Goal: Task Accomplishment & Management: Manage account settings

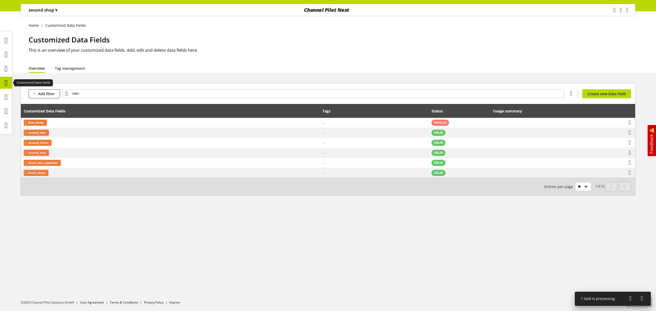
click at [6, 82] on icon at bounding box center [6, 83] width 3 height 10
click at [298, 45] on h1 "Customized Data Fields" at bounding box center [332, 39] width 606 height 11
click at [10, 42] on div at bounding box center [6, 40] width 12 height 12
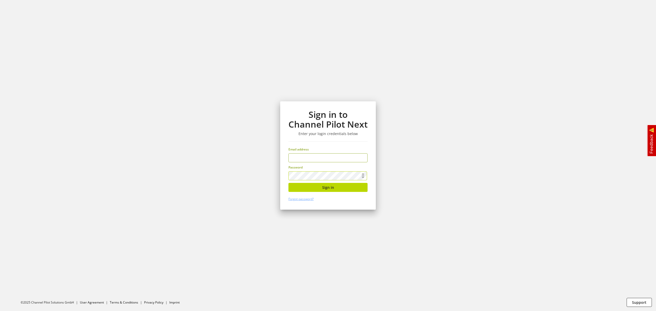
type input "**********"
click at [322, 187] on span "Sign in" at bounding box center [328, 187] width 12 height 5
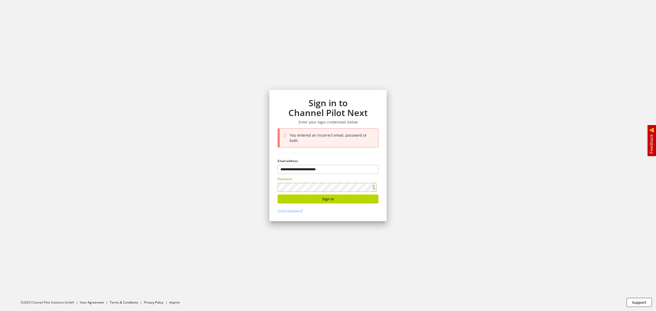
click at [252, 178] on section "**********" at bounding box center [328, 155] width 656 height 311
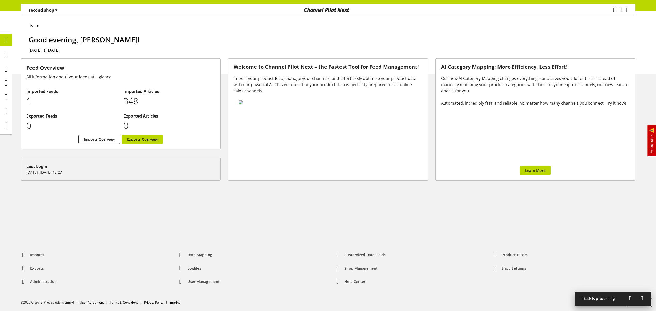
click at [126, 29] on div "Home Good evening, [PERSON_NAME]! [DATE] is [DATE]" at bounding box center [328, 42] width 656 height 63
click at [7, 85] on icon at bounding box center [6, 83] width 3 height 10
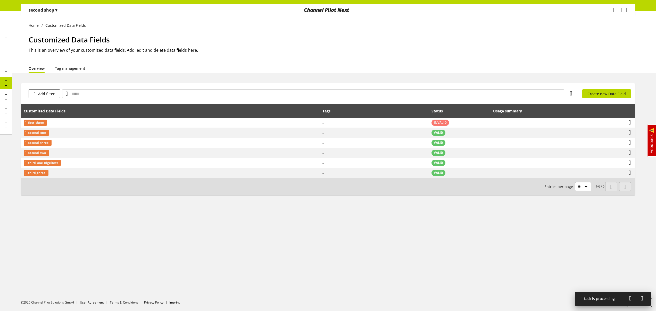
click at [30, 7] on p "second shop ▾" at bounding box center [43, 10] width 29 height 6
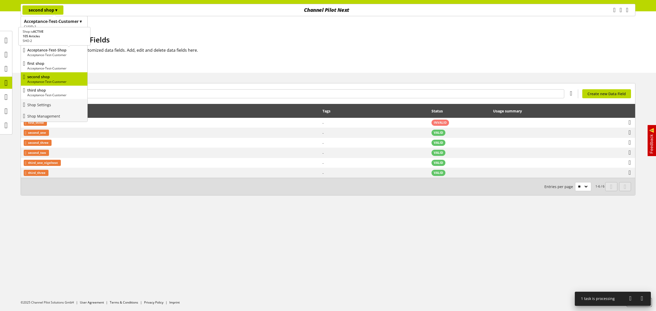
click at [50, 53] on p "Acceptance-Test-Customer" at bounding box center [56, 55] width 58 height 5
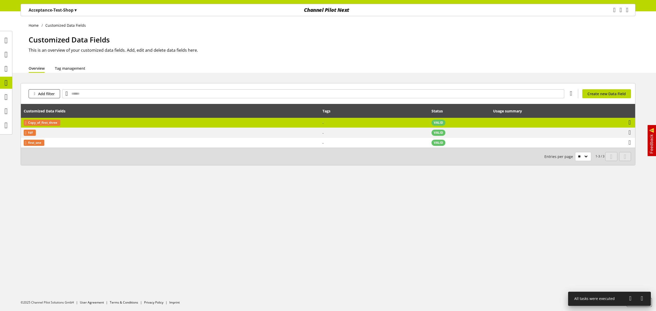
click at [630, 123] on icon at bounding box center [629, 122] width 2 height 9
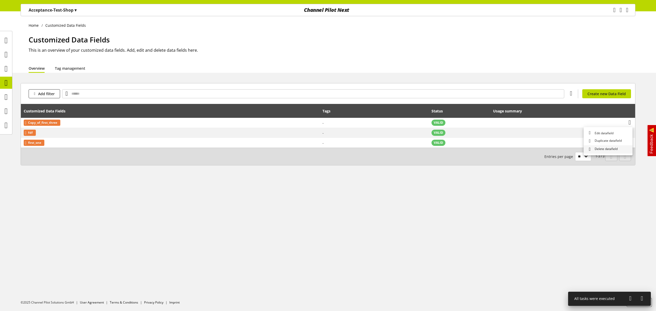
click at [610, 150] on span "Delete datafield" at bounding box center [604, 149] width 25 height 5
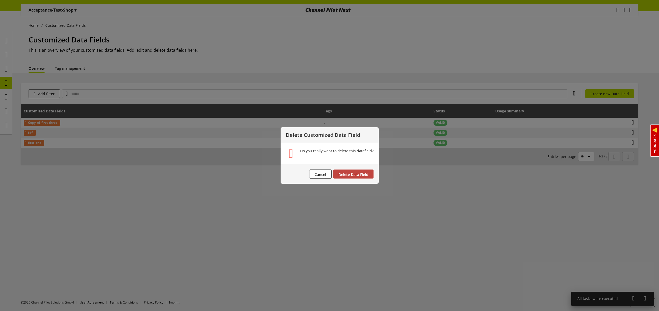
click at [351, 173] on span "Delete Data Field" at bounding box center [354, 174] width 30 height 5
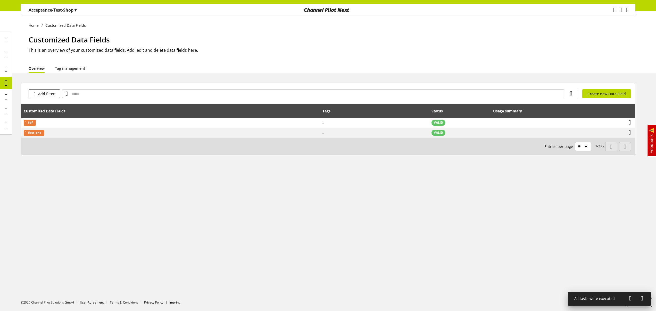
click at [61, 12] on p "Acceptance-Test-Shop ▾" at bounding box center [53, 10] width 48 height 6
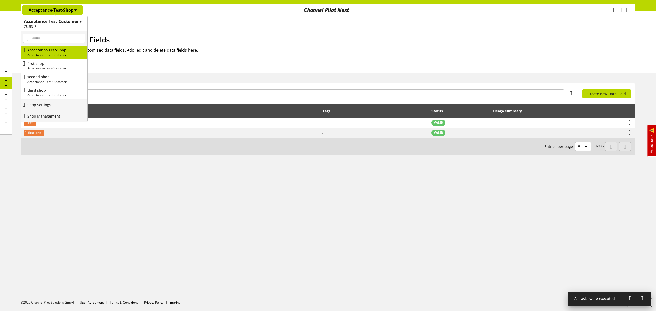
click at [204, 38] on h1 "Customized Data Fields" at bounding box center [332, 39] width 606 height 11
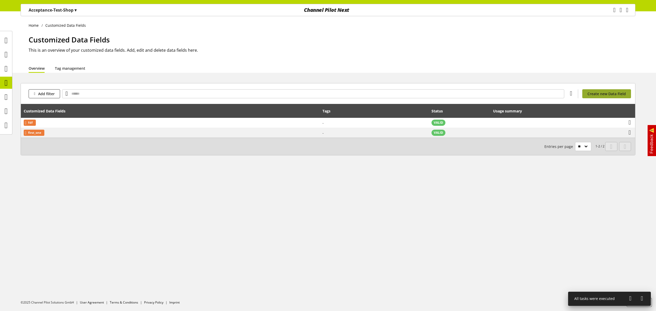
click at [602, 94] on span "Create new Data Field" at bounding box center [606, 93] width 38 height 5
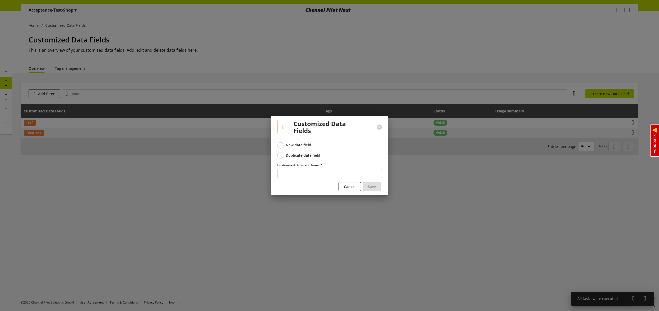
click at [309, 156] on div "Duplicate data field" at bounding box center [303, 155] width 35 height 5
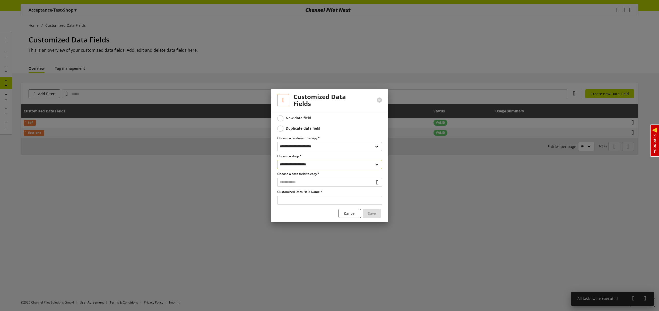
click at [308, 164] on select "**********" at bounding box center [329, 164] width 105 height 9
click at [319, 148] on select "**********" at bounding box center [329, 146] width 105 height 9
click at [327, 165] on select "**********" at bounding box center [329, 164] width 105 height 9
select select "**********"
click at [277, 160] on select "**********" at bounding box center [329, 164] width 105 height 9
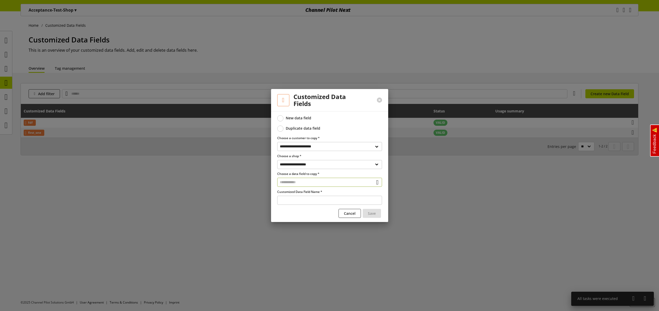
click at [324, 183] on input "text" at bounding box center [329, 182] width 105 height 9
click at [321, 206] on div "Customized Data Fields" at bounding box center [329, 204] width 84 height 5
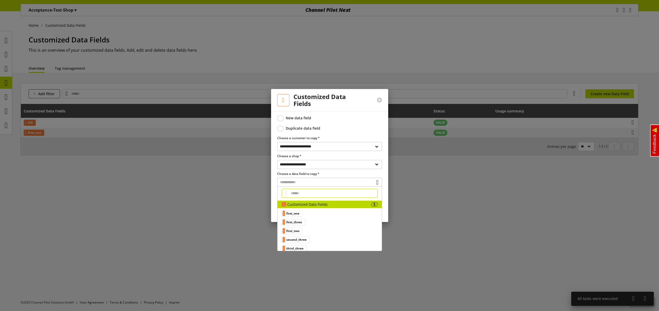
scroll to position [5, 0]
click at [300, 210] on span "first_one" at bounding box center [292, 209] width 13 height 6
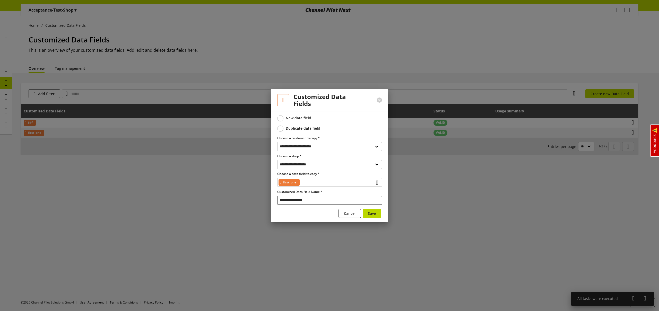
drag, startPoint x: 315, startPoint y: 201, endPoint x: 275, endPoint y: 190, distance: 41.9
click at [276, 191] on div "**********" at bounding box center [329, 166] width 117 height 111
type input "*******"
click at [375, 213] on span "Save" at bounding box center [372, 213] width 8 height 5
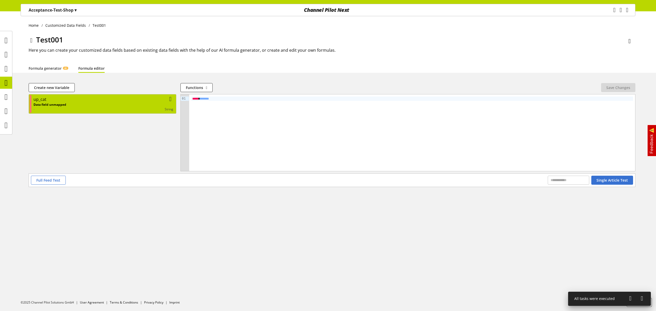
click at [115, 106] on div "Data field unmapped - string" at bounding box center [103, 107] width 140 height 9
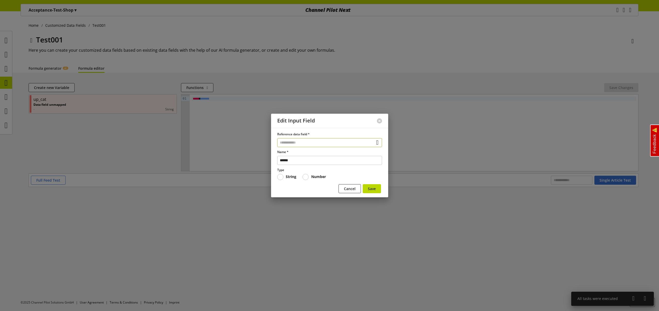
click at [326, 145] on input "text" at bounding box center [329, 142] width 105 height 9
click at [326, 175] on div "Data Fields from Feeds 14" at bounding box center [330, 171] width 104 height 7
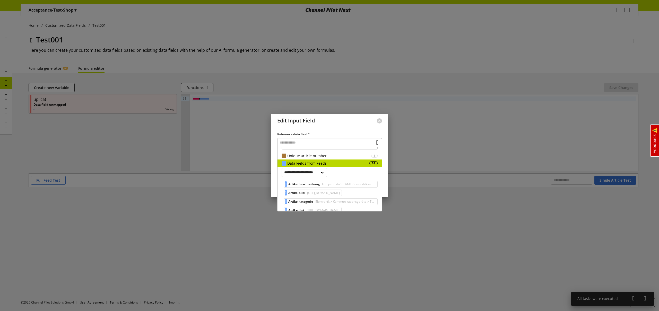
scroll to position [9, 0]
click at [334, 201] on span "Elektronik > Kommunikationsgeräte > Telefone > Mobiltelefone" at bounding box center [345, 202] width 61 height 6
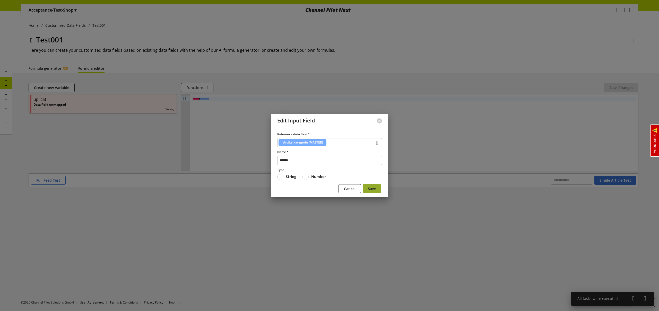
click at [373, 185] on button "Save" at bounding box center [372, 188] width 18 height 9
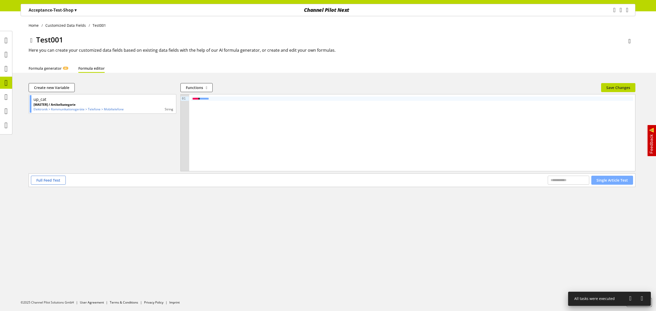
click at [620, 179] on span "Single Article Test" at bounding box center [611, 180] width 31 height 5
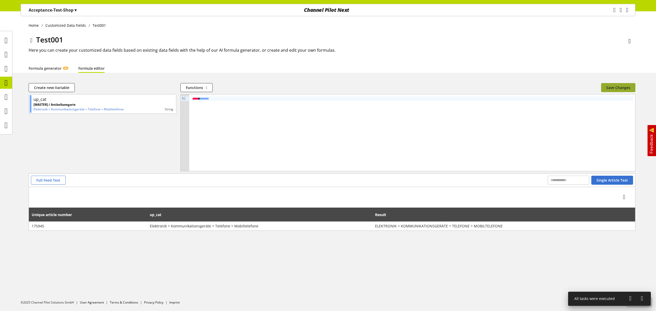
click at [615, 90] on span "Save Changes" at bounding box center [618, 87] width 24 height 5
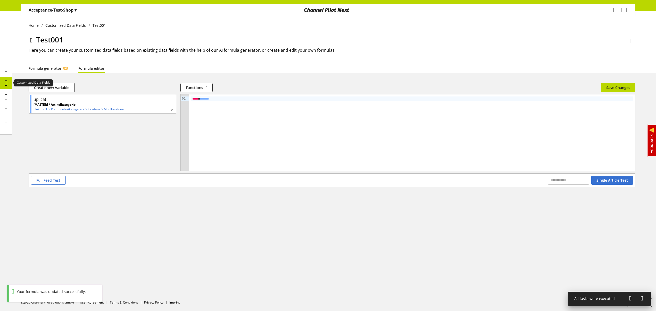
click at [8, 84] on icon at bounding box center [6, 83] width 3 height 10
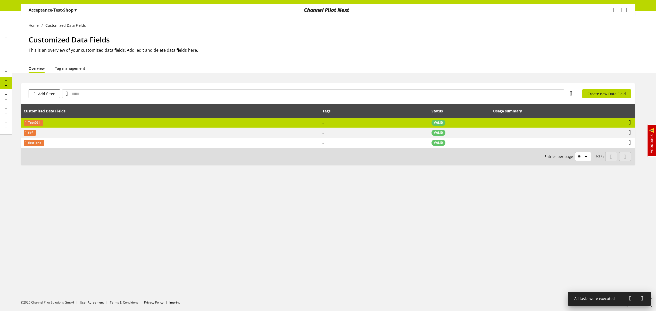
click at [629, 122] on icon at bounding box center [629, 122] width 2 height 9
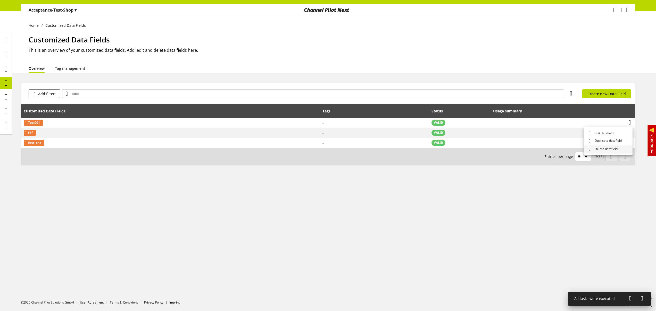
click at [605, 149] on span "Delete datafield" at bounding box center [604, 149] width 25 height 5
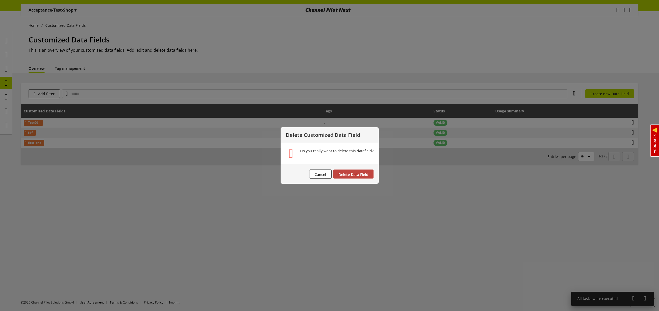
click at [357, 175] on span "Delete Data Field" at bounding box center [354, 174] width 30 height 5
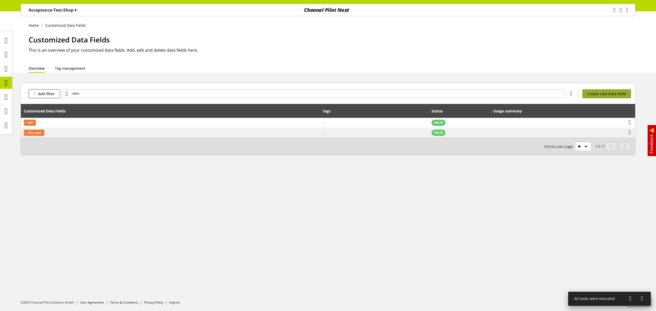
click at [610, 94] on span "Create new Data Field" at bounding box center [606, 93] width 38 height 5
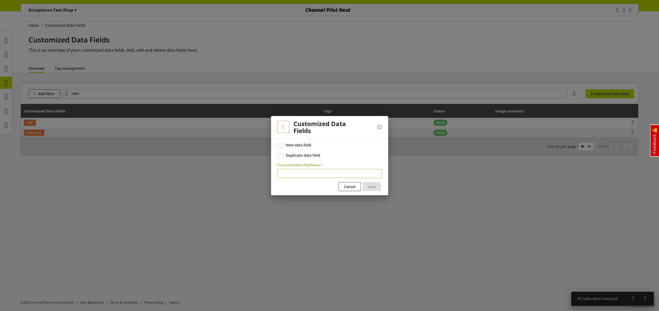
click at [311, 156] on div "Duplicate data field" at bounding box center [303, 155] width 35 height 5
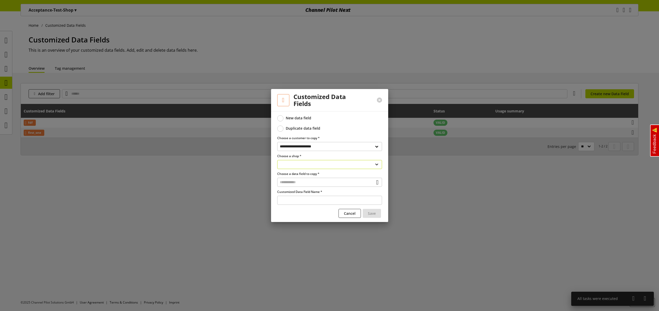
click at [335, 167] on select "**********" at bounding box center [329, 164] width 105 height 9
select select "**********"
click at [277, 160] on select "**********" at bounding box center [329, 164] width 105 height 9
click at [311, 182] on input "text" at bounding box center [329, 182] width 105 height 9
click at [313, 206] on div "Customized Data Fields" at bounding box center [329, 204] width 84 height 5
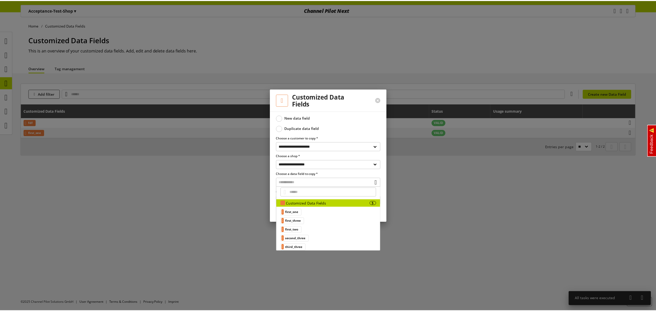
scroll to position [5, 0]
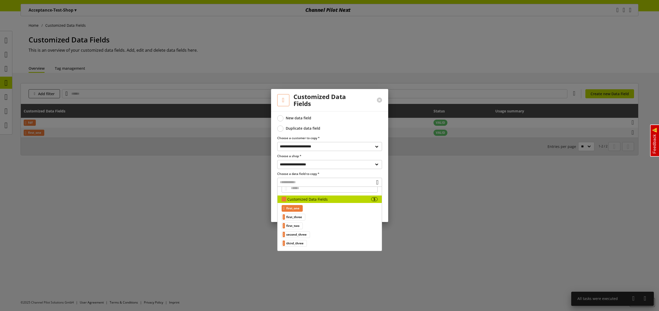
click at [303, 210] on div "first_one" at bounding box center [292, 208] width 21 height 7
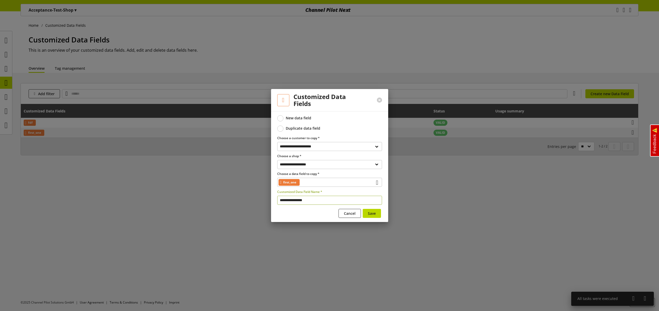
drag, startPoint x: 318, startPoint y: 202, endPoint x: 239, endPoint y: 179, distance: 82.3
click at [278, 193] on div "**********" at bounding box center [329, 197] width 105 height 15
drag, startPoint x: 296, startPoint y: 201, endPoint x: 267, endPoint y: 194, distance: 29.7
click at [280, 198] on input "*******" at bounding box center [329, 200] width 105 height 9
type input "******"
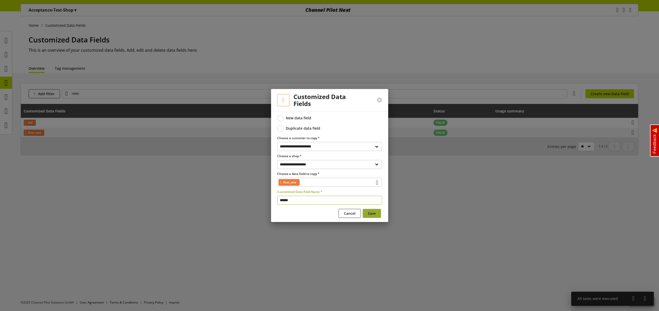
click at [369, 214] on span "Save" at bounding box center [372, 213] width 8 height 5
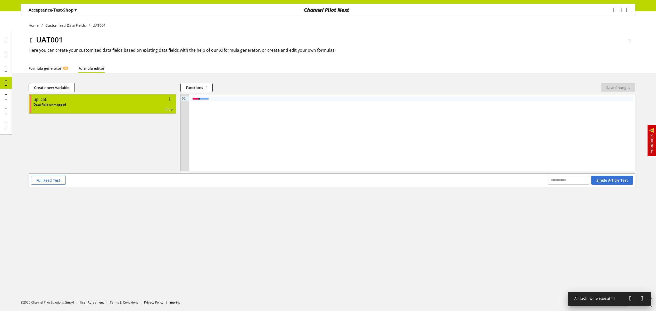
click at [66, 103] on div "Data field unmapped - string" at bounding box center [103, 107] width 140 height 9
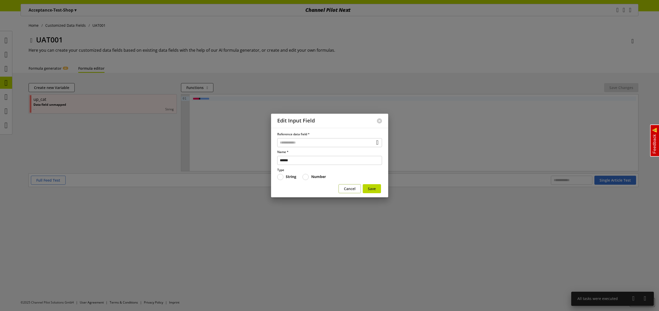
click at [347, 190] on span "Cancel" at bounding box center [350, 188] width 12 height 5
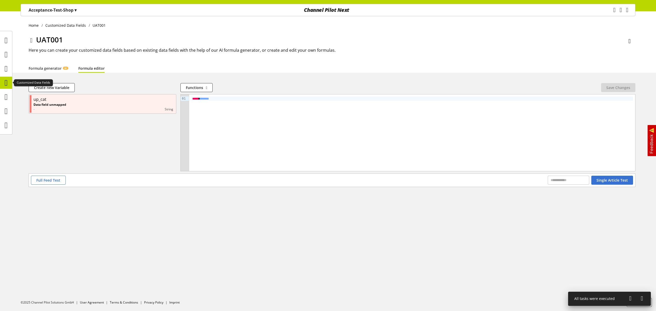
click at [6, 82] on icon at bounding box center [6, 83] width 3 height 10
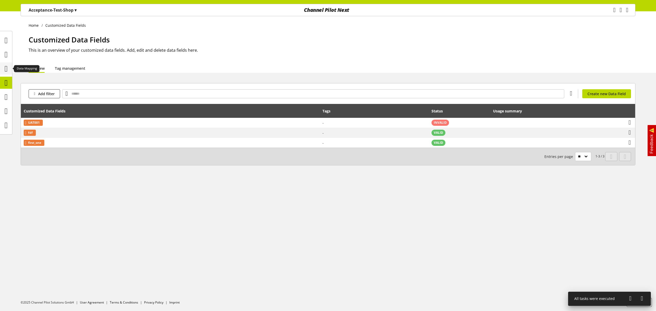
click at [8, 71] on icon at bounding box center [6, 69] width 3 height 10
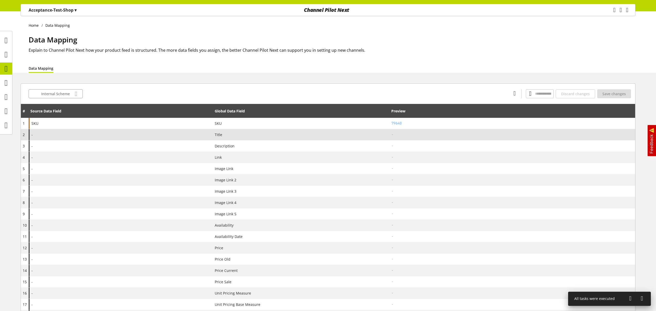
click at [103, 134] on div "-" at bounding box center [121, 134] width 184 height 11
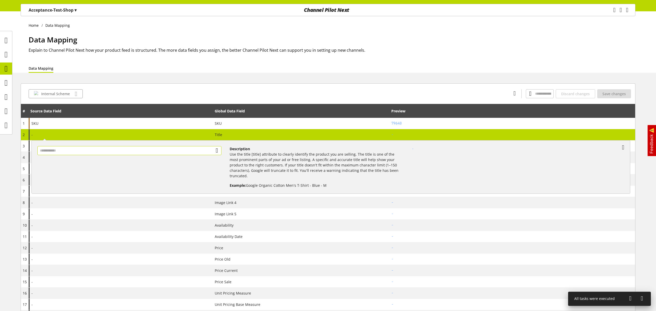
click at [95, 149] on input "text" at bounding box center [129, 150] width 184 height 9
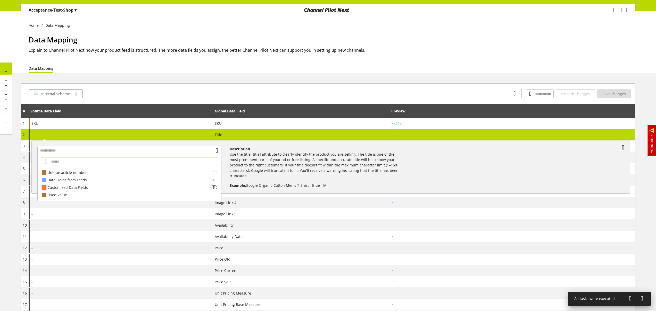
click at [95, 185] on div "Customized Data Fields" at bounding box center [128, 187] width 163 height 5
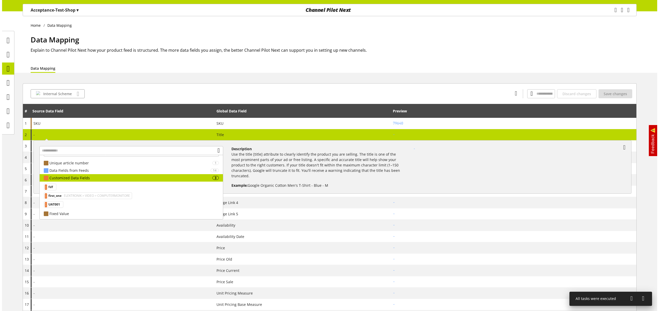
scroll to position [10, 0]
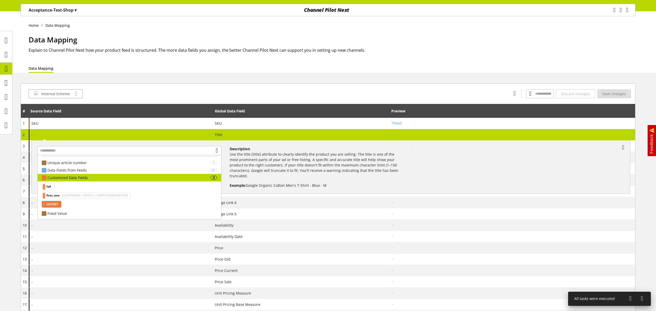
click at [58, 204] on span "UAT001" at bounding box center [52, 204] width 12 height 6
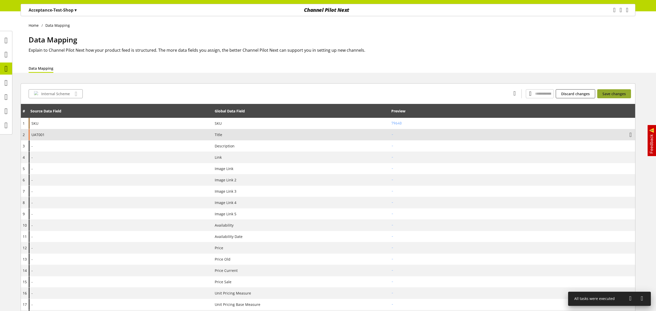
click at [612, 92] on span "Save changes" at bounding box center [613, 93] width 23 height 5
click at [8, 84] on icon at bounding box center [6, 83] width 3 height 10
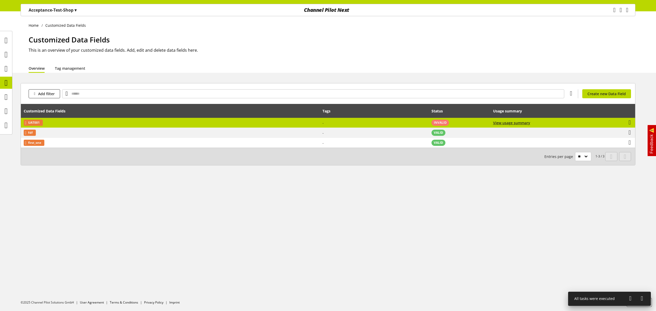
click at [148, 123] on td "UAT001" at bounding box center [170, 123] width 299 height 10
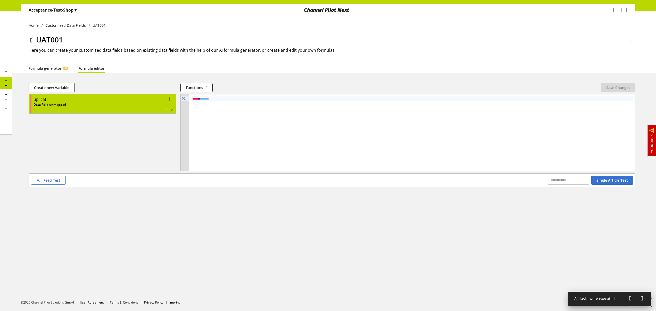
click at [133, 100] on div "up_cat" at bounding box center [103, 99] width 140 height 6
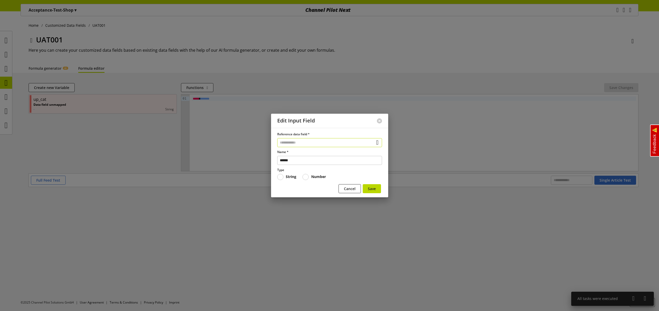
click at [337, 143] on input "text" at bounding box center [329, 142] width 105 height 9
click at [320, 172] on div "Data Fields from Feeds" at bounding box center [328, 172] width 82 height 5
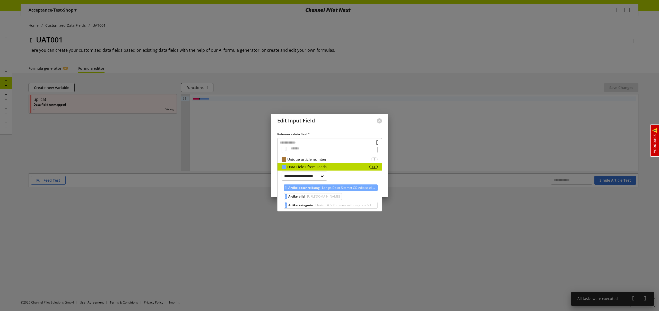
scroll to position [8, 0]
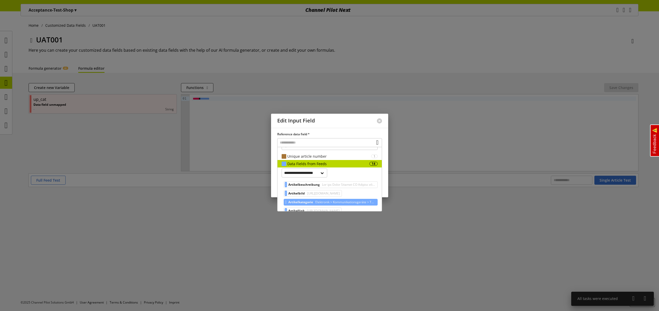
click at [313, 201] on span "Artikelkategorie" at bounding box center [301, 202] width 25 height 6
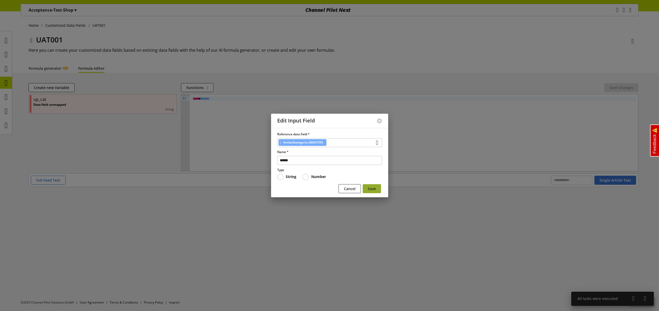
click at [369, 188] on span "Save" at bounding box center [372, 188] width 8 height 5
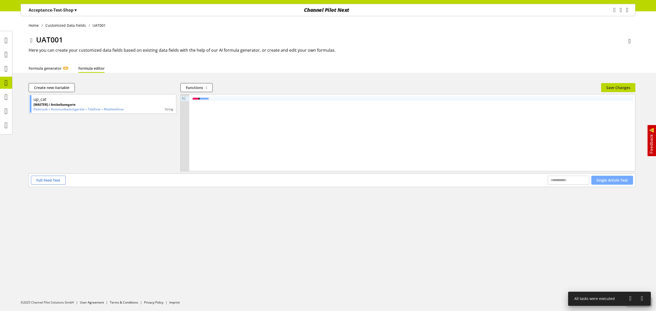
click at [602, 181] on span "Single Article Test" at bounding box center [611, 180] width 31 height 5
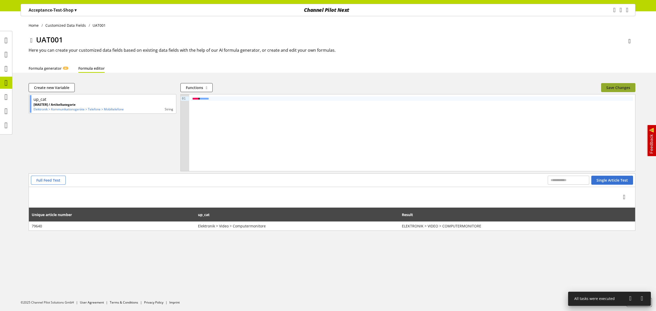
click at [623, 86] on span "Save Changes" at bounding box center [618, 87] width 24 height 5
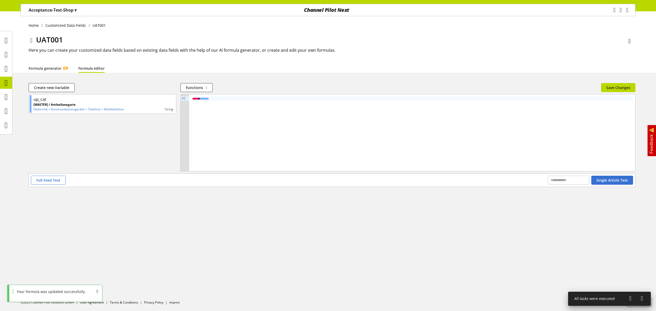
click at [8, 81] on icon at bounding box center [6, 83] width 3 height 10
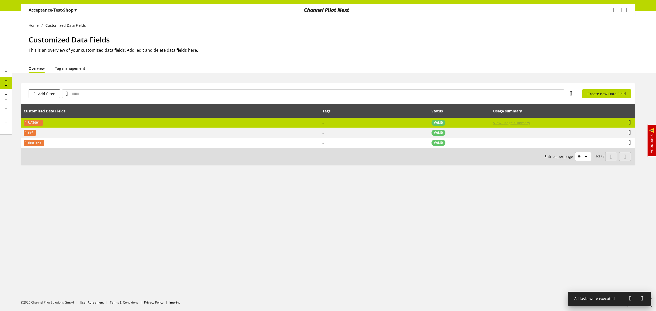
click at [510, 124] on span "View usage summary" at bounding box center [511, 122] width 37 height 5
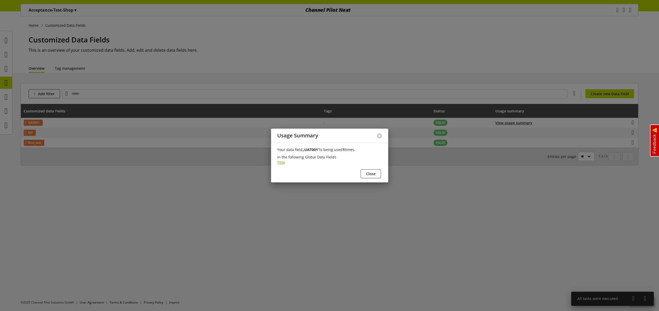
click at [281, 163] on span "Title" at bounding box center [281, 162] width 8 height 5
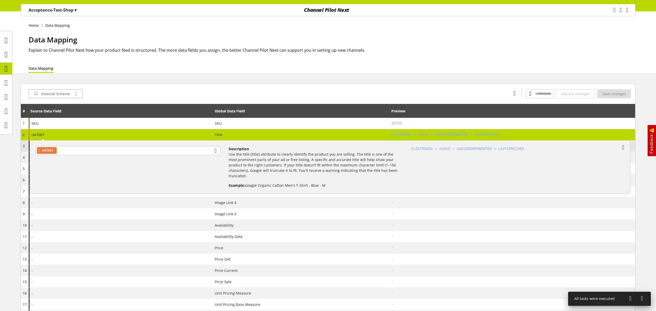
click at [623, 147] on icon at bounding box center [623, 147] width 2 height 9
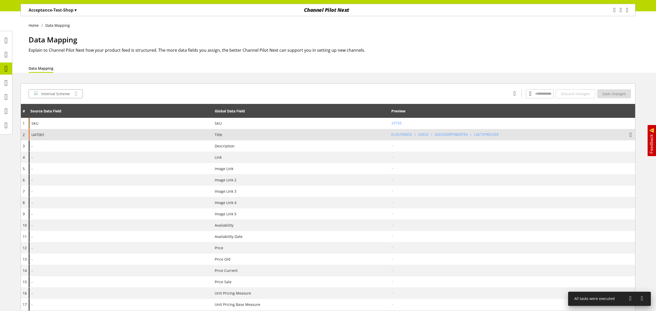
click at [93, 134] on div "UAT001" at bounding box center [121, 134] width 184 height 11
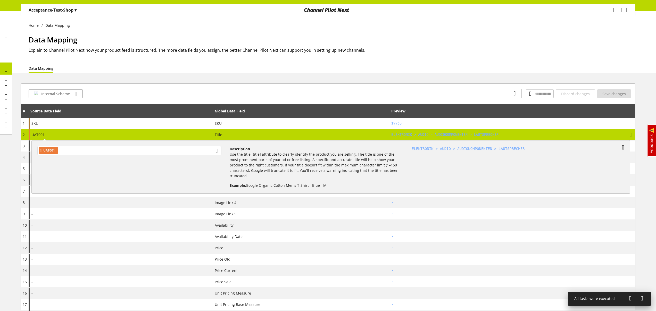
click at [81, 151] on div "UAT001" at bounding box center [129, 150] width 184 height 9
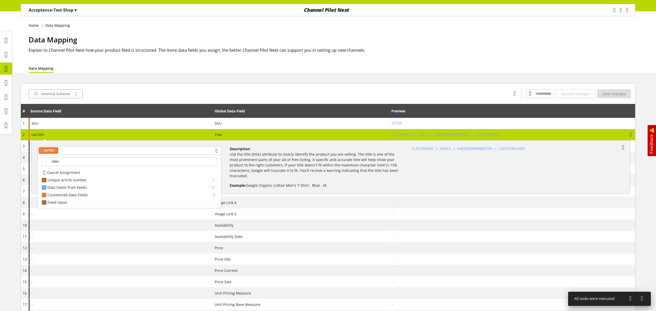
click at [69, 176] on div "Cancel Assignment" at bounding box center [129, 172] width 183 height 7
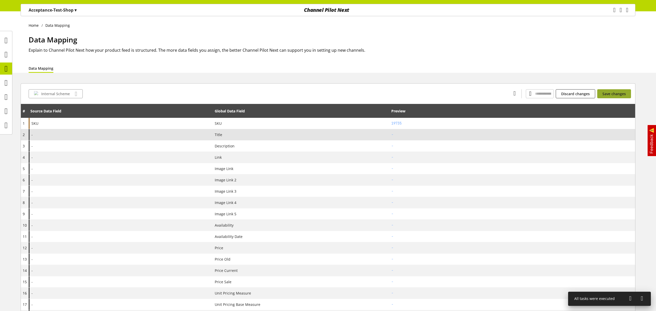
click at [606, 94] on span "Save changes" at bounding box center [613, 93] width 23 height 5
click at [7, 84] on icon at bounding box center [6, 83] width 3 height 10
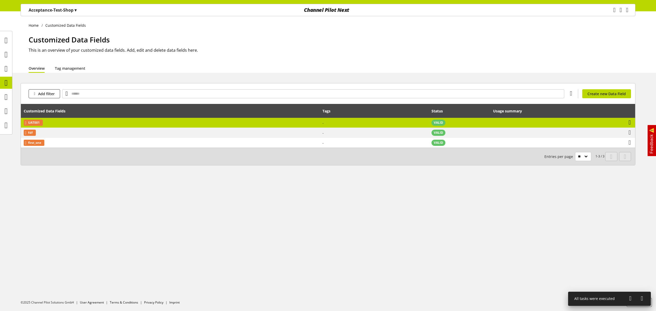
click at [630, 123] on icon at bounding box center [629, 122] width 2 height 9
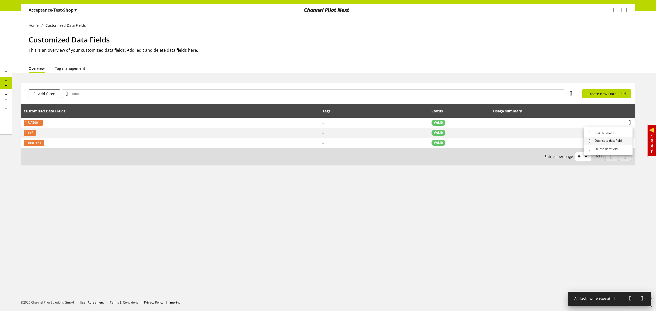
click at [616, 140] on span "Duplicate datafield" at bounding box center [606, 141] width 29 height 5
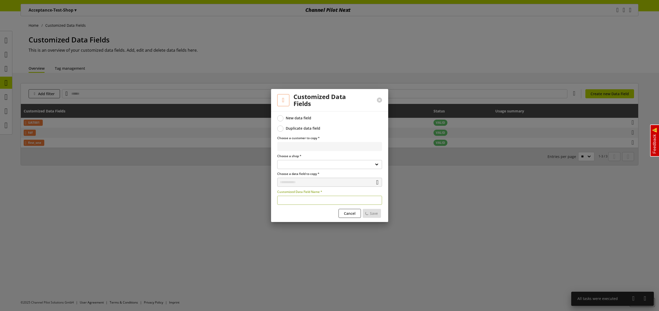
select select
type input "**********"
click at [369, 214] on span "Save" at bounding box center [372, 213] width 8 height 5
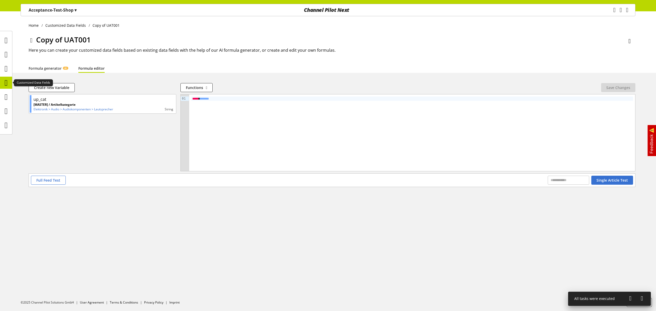
click at [6, 83] on icon at bounding box center [6, 83] width 3 height 10
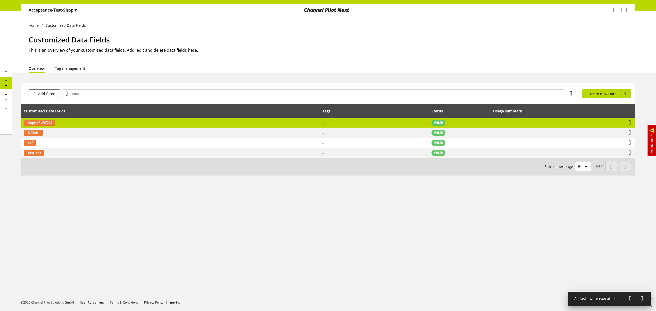
click at [629, 121] on icon at bounding box center [629, 122] width 2 height 9
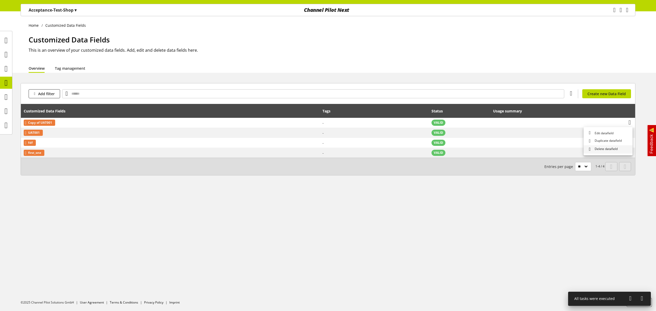
click at [605, 154] on link "Delete datafield" at bounding box center [607, 150] width 49 height 8
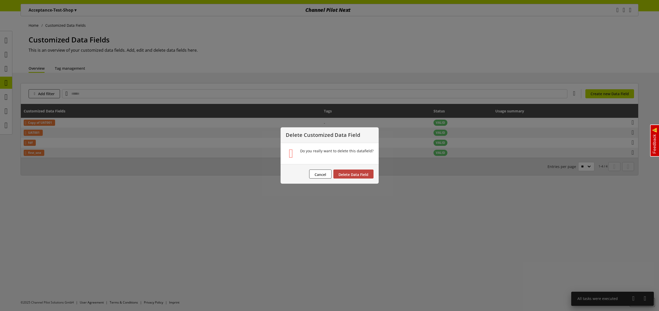
click at [355, 177] on span "Delete Data Field" at bounding box center [354, 174] width 30 height 5
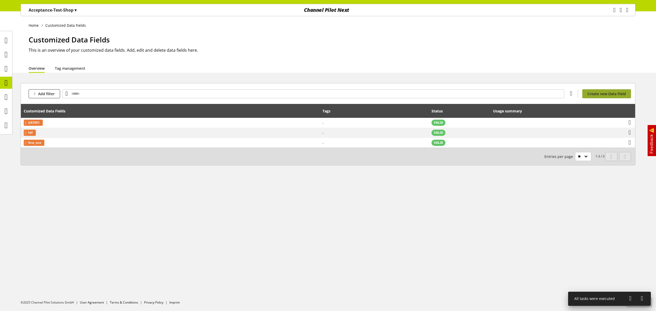
click at [596, 95] on span "Create new Data Field" at bounding box center [606, 93] width 38 height 5
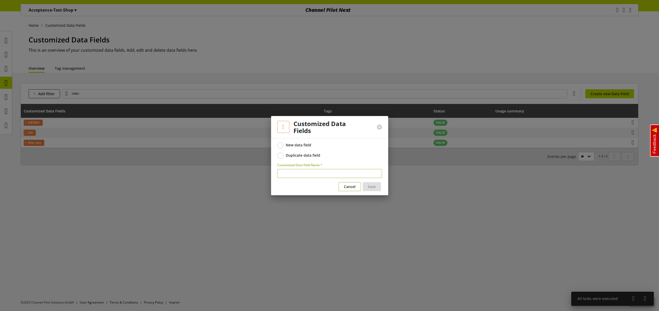
click at [354, 188] on span "Cancel" at bounding box center [350, 186] width 12 height 5
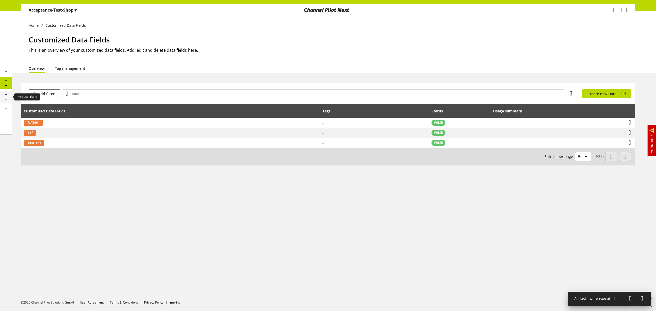
click at [6, 95] on icon at bounding box center [6, 97] width 3 height 10
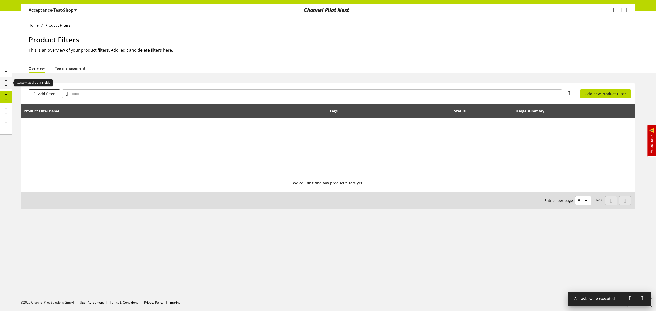
click at [8, 85] on icon at bounding box center [6, 83] width 3 height 10
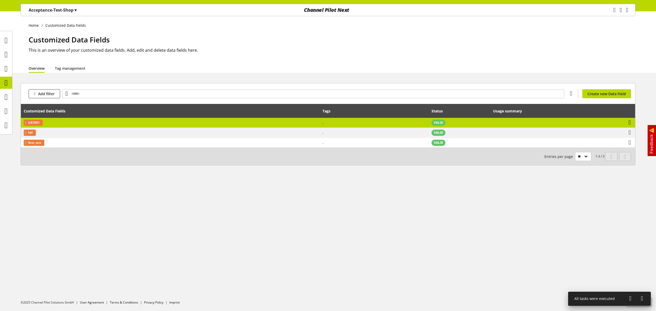
click at [629, 122] on icon at bounding box center [629, 122] width 2 height 9
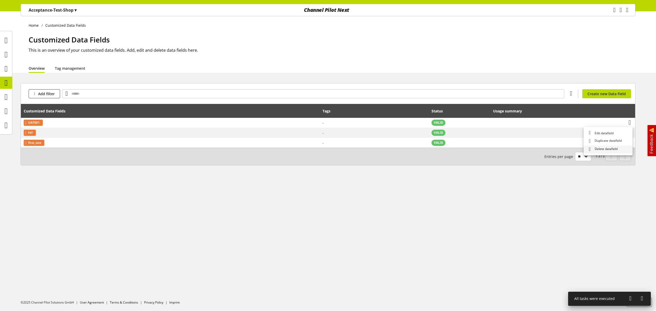
click at [607, 148] on span "Delete datafield" at bounding box center [604, 149] width 25 height 5
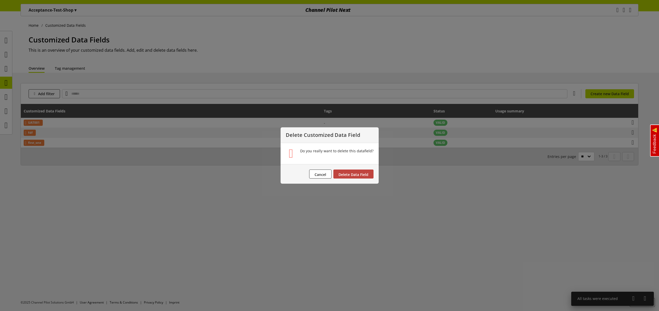
click at [348, 175] on span "Delete Data Field" at bounding box center [354, 174] width 30 height 5
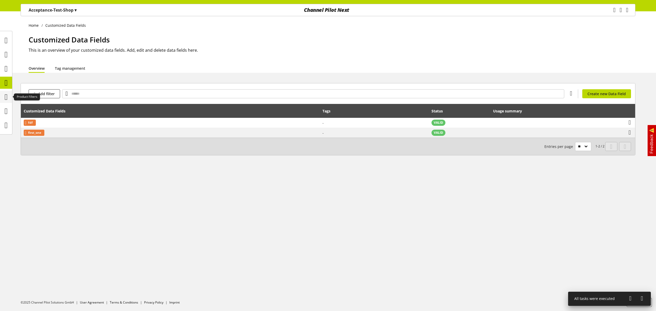
click at [7, 96] on icon at bounding box center [6, 97] width 3 height 10
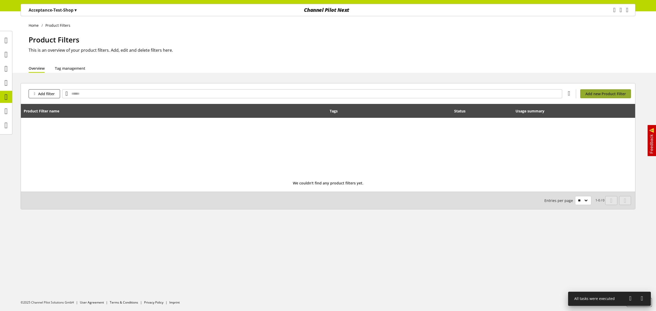
click at [586, 92] on span "Add new Product Filter" at bounding box center [605, 93] width 40 height 5
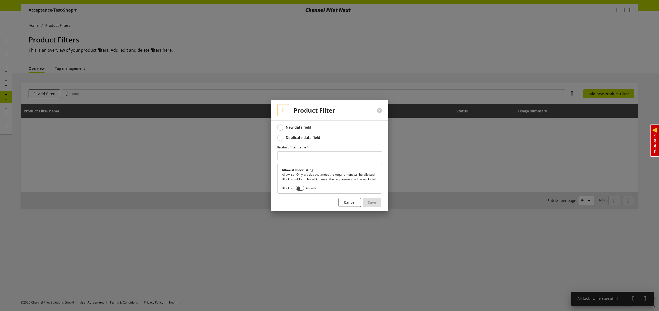
click at [299, 136] on div "Duplicate data field" at bounding box center [303, 138] width 35 height 5
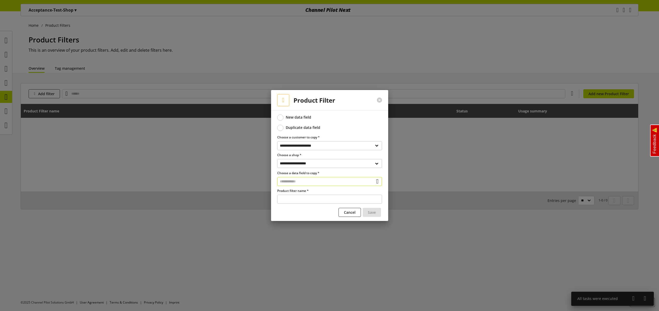
click at [307, 183] on input "text" at bounding box center [329, 181] width 105 height 9
click at [311, 164] on select "**********" at bounding box center [329, 163] width 105 height 9
click at [277, 159] on select "**********" at bounding box center [329, 163] width 105 height 9
click at [305, 180] on input "text" at bounding box center [329, 181] width 105 height 9
click at [304, 166] on select "**********" at bounding box center [329, 163] width 105 height 9
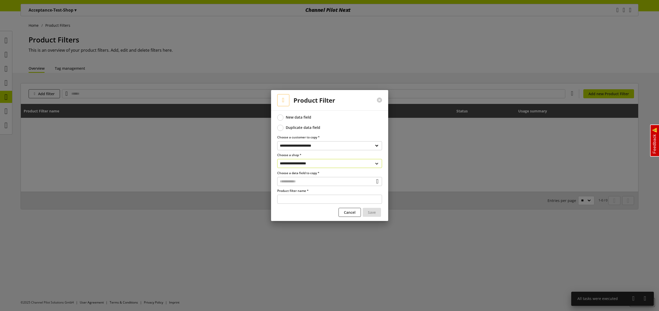
click at [277, 159] on select "**********" at bounding box center [329, 163] width 105 height 9
click at [310, 181] on input "text" at bounding box center [329, 181] width 105 height 9
click at [304, 164] on select "**********" at bounding box center [329, 163] width 105 height 9
select select "**********"
click at [277, 159] on select "**********" at bounding box center [329, 163] width 105 height 9
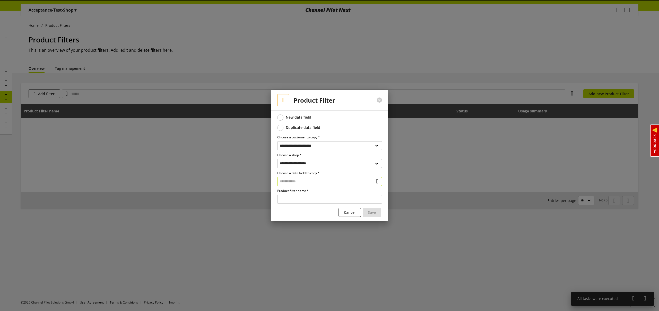
click at [308, 182] on input "text" at bounding box center [329, 181] width 105 height 9
click at [351, 217] on button "Cancel" at bounding box center [350, 212] width 22 height 9
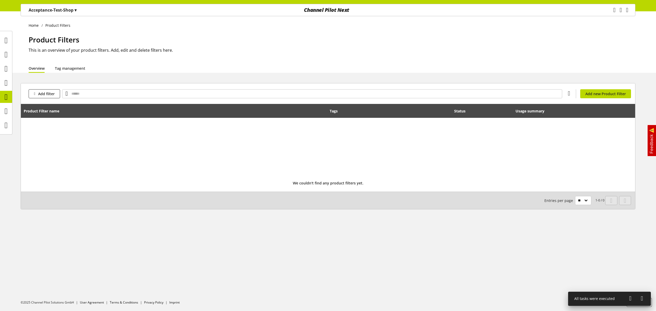
click at [41, 9] on p "Acceptance-Test-Shop ▾" at bounding box center [53, 10] width 48 height 6
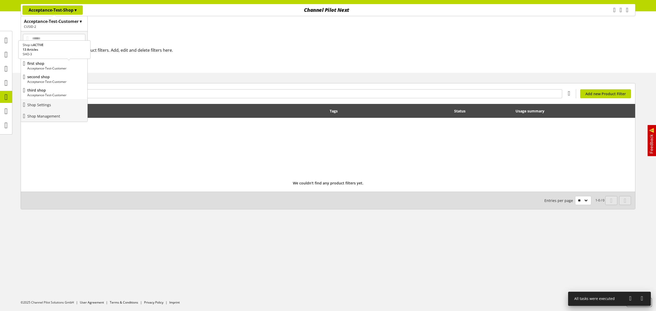
click at [52, 65] on p "first shop" at bounding box center [56, 63] width 58 height 5
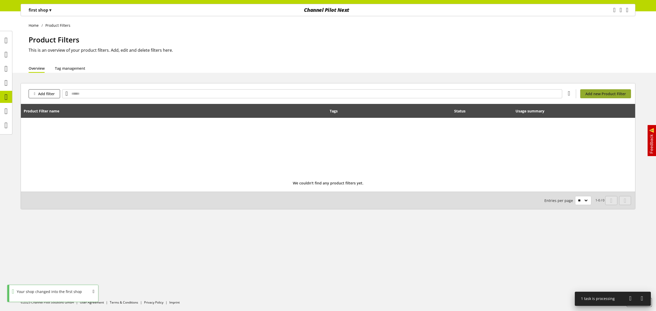
click at [589, 94] on span "Add new Product Filter" at bounding box center [605, 93] width 40 height 5
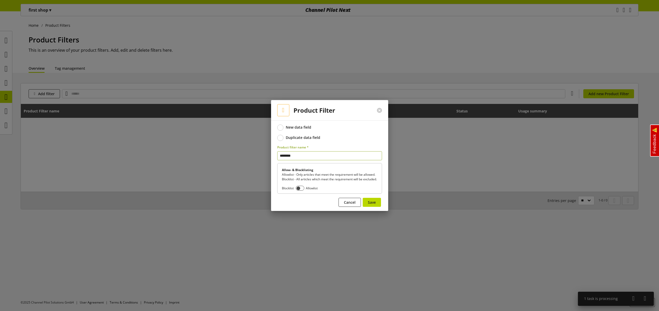
type input "*********"
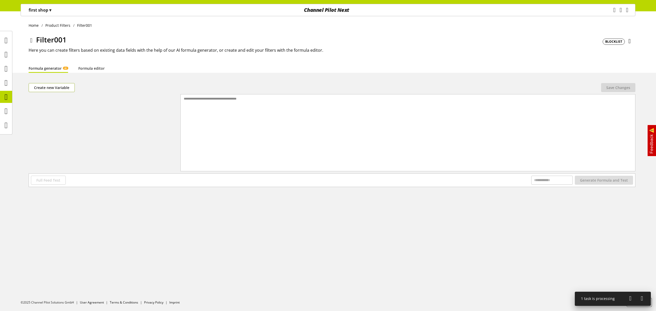
click at [66, 88] on span "Create new Variable" at bounding box center [51, 87] width 35 height 5
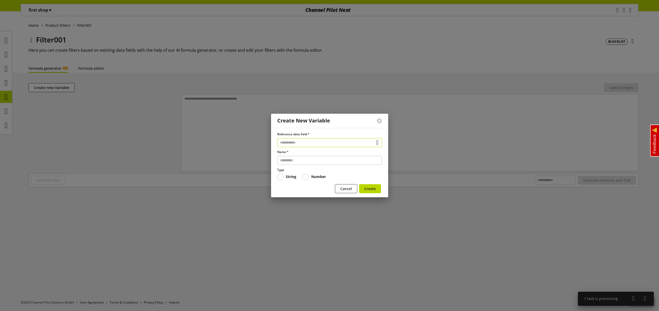
click at [320, 142] on input "text" at bounding box center [329, 142] width 105 height 9
click at [308, 171] on div "Data Fields from Feeds" at bounding box center [329, 172] width 84 height 5
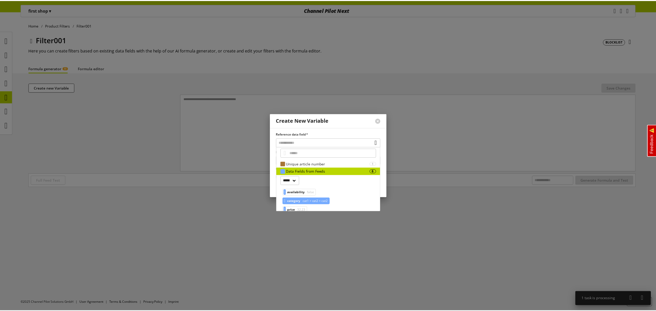
scroll to position [1, 0]
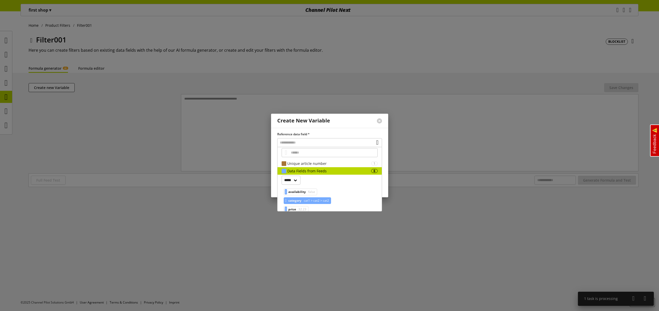
click at [322, 200] on span "cat1 > cat2 > cat2" at bounding box center [316, 201] width 26 height 6
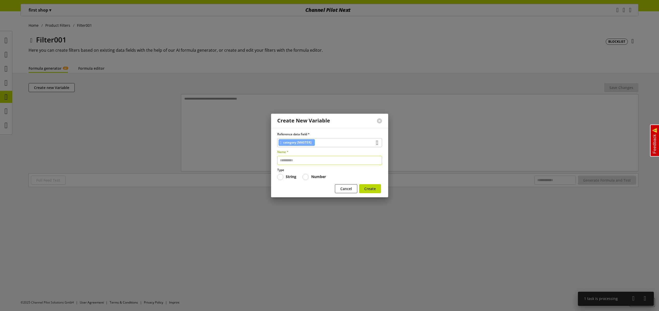
click at [303, 163] on input "text" at bounding box center [329, 160] width 105 height 9
type input "***"
click at [372, 190] on span "Create" at bounding box center [371, 188] width 12 height 5
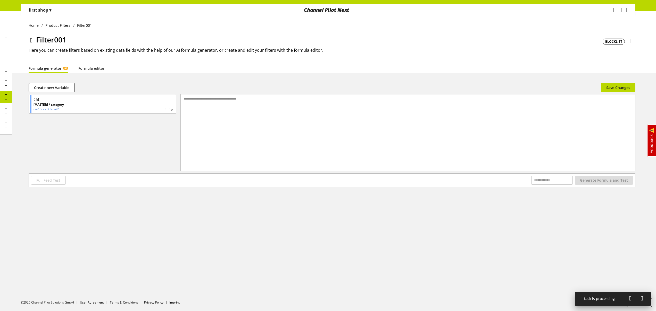
click at [246, 107] on div "**********" at bounding box center [408, 127] width 454 height 64
click at [92, 70] on link "Formula editor" at bounding box center [91, 68] width 26 height 5
click at [233, 103] on div at bounding box center [412, 133] width 446 height 77
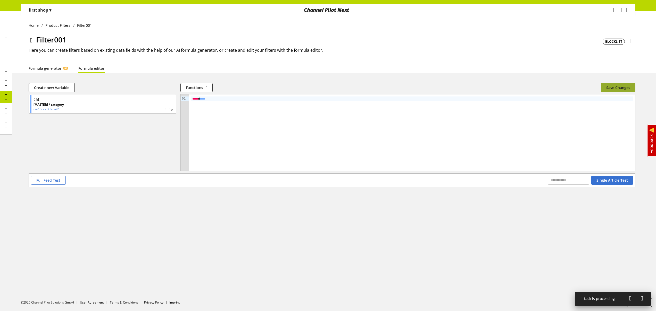
click at [618, 88] on span "Save Changes" at bounding box center [618, 87] width 24 height 5
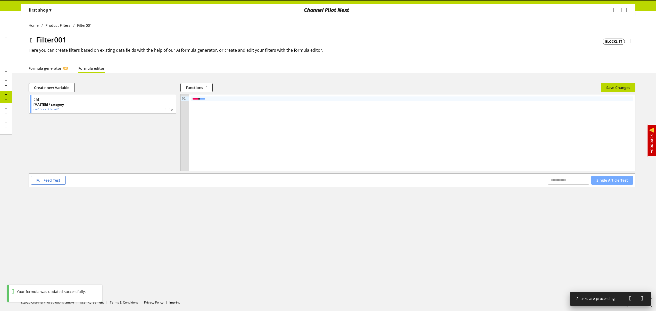
click at [618, 183] on span "Single Article Test" at bounding box center [611, 180] width 31 height 5
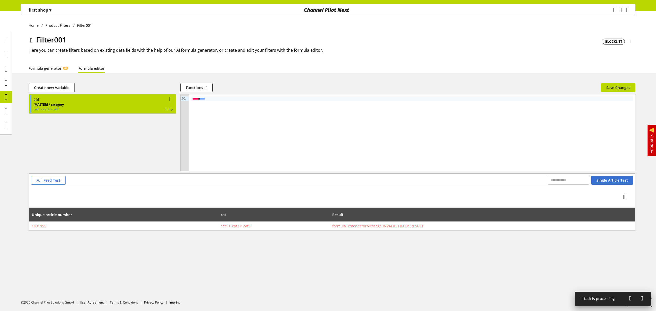
click at [129, 108] on div "string" at bounding box center [118, 109] width 109 height 5
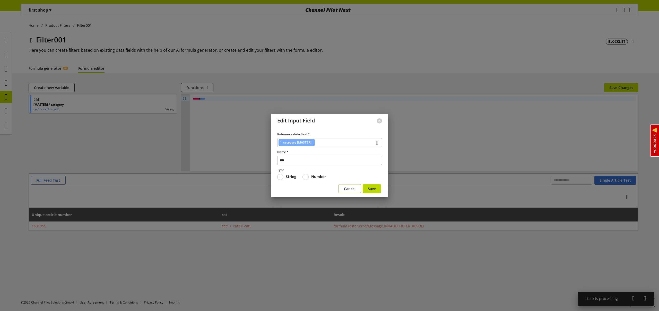
click at [349, 190] on span "Cancel" at bounding box center [350, 188] width 12 height 5
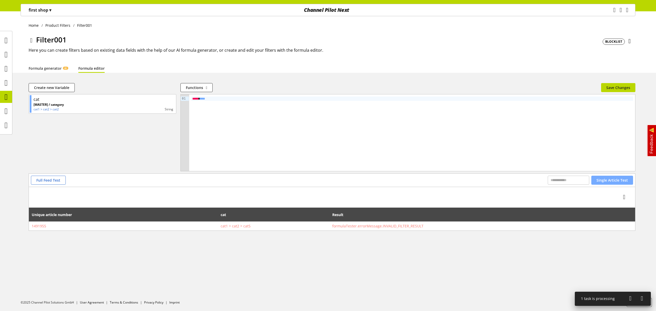
click at [608, 180] on span "Single Article Test" at bounding box center [611, 180] width 31 height 5
drag, startPoint x: 358, startPoint y: 228, endPoint x: 409, endPoint y: 232, distance: 51.2
click at [409, 232] on div "Create new Variable Functions abs avg base64_decode base64_encode capitalize ca…" at bounding box center [328, 163] width 656 height 160
drag, startPoint x: 190, startPoint y: 97, endPoint x: 141, endPoint y: 87, distance: 49.8
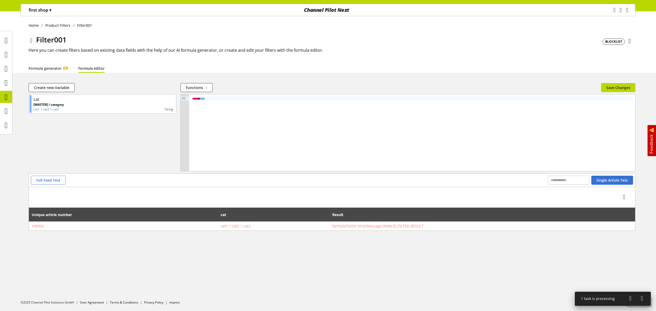
click at [152, 90] on div "Create new Variable Functions abs avg base64_decode base64_encode capitalize ca…" at bounding box center [332, 128] width 606 height 90
click at [609, 83] on button "Save Changes" at bounding box center [618, 87] width 34 height 9
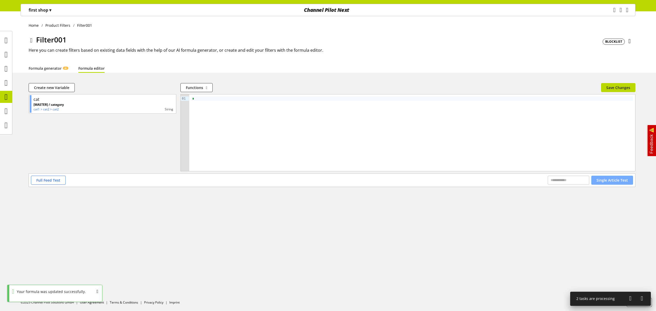
click at [606, 176] on button "Single Article Test" at bounding box center [612, 180] width 42 height 9
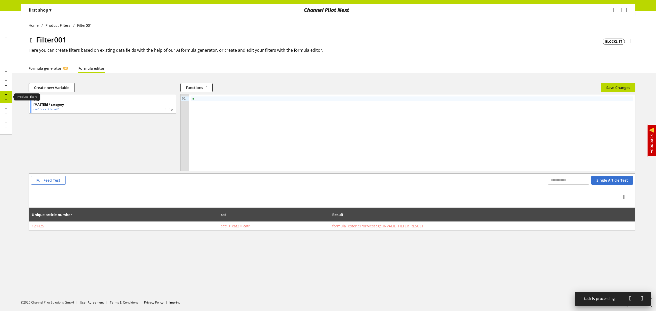
click at [7, 94] on icon at bounding box center [6, 97] width 3 height 10
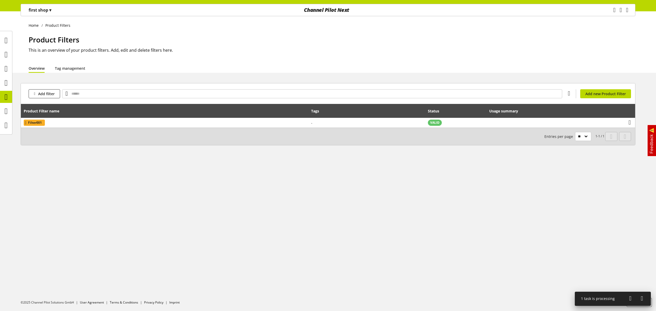
click at [45, 10] on p "first shop ▾" at bounding box center [40, 10] width 23 height 6
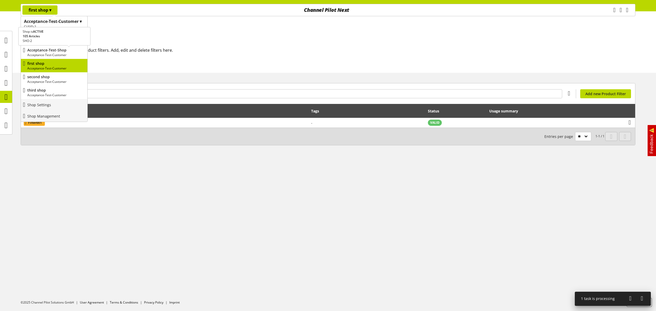
click at [56, 55] on p "Acceptance-Test-Customer" at bounding box center [56, 55] width 58 height 5
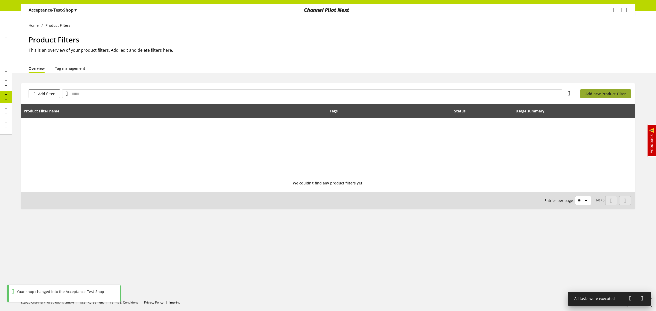
click at [606, 94] on span "Add new Product Filter" at bounding box center [605, 93] width 40 height 5
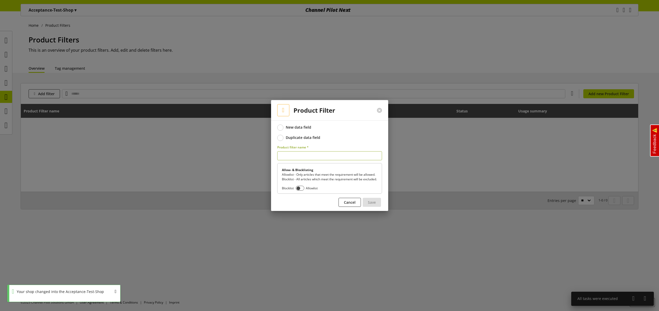
click at [307, 136] on div "Duplicate data field" at bounding box center [303, 138] width 35 height 5
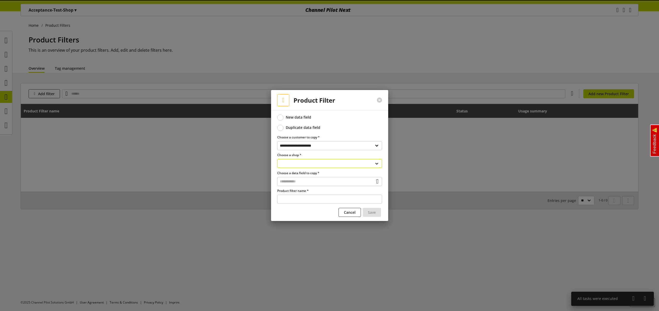
click at [316, 165] on select "**********" at bounding box center [329, 163] width 105 height 9
select select "**********"
click at [277, 159] on select "**********" at bounding box center [329, 163] width 105 height 9
click at [316, 182] on input "text" at bounding box center [329, 181] width 105 height 9
click at [309, 202] on div "Filter" at bounding box center [329, 203] width 84 height 5
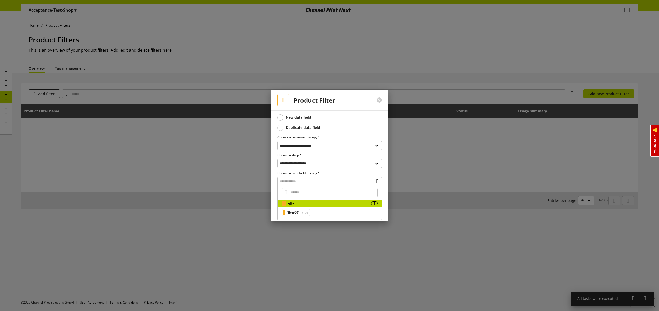
click at [306, 212] on span "true" at bounding box center [304, 213] width 7 height 6
type input "*********"
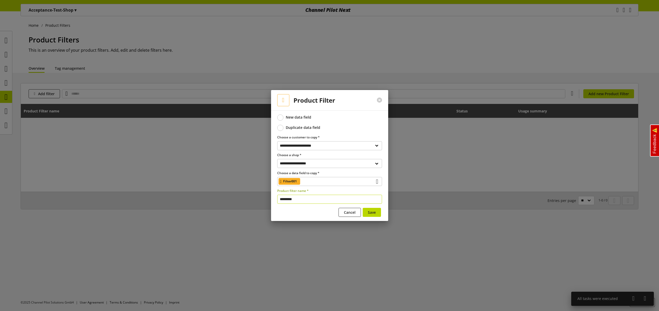
click at [322, 199] on input "*********" at bounding box center [329, 199] width 105 height 9
click at [372, 212] on span "Save" at bounding box center [372, 212] width 8 height 5
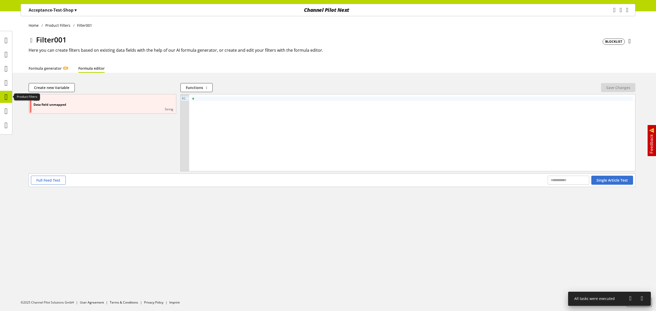
click at [7, 95] on icon at bounding box center [6, 97] width 3 height 10
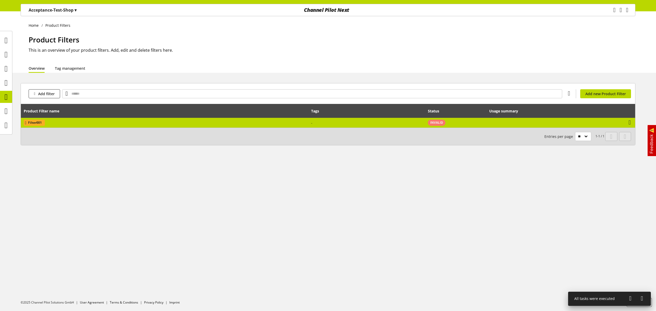
click at [328, 125] on td "-" at bounding box center [366, 123] width 117 height 10
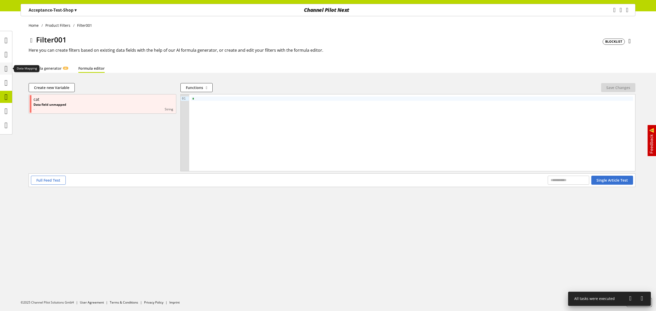
click at [6, 69] on icon at bounding box center [6, 69] width 3 height 10
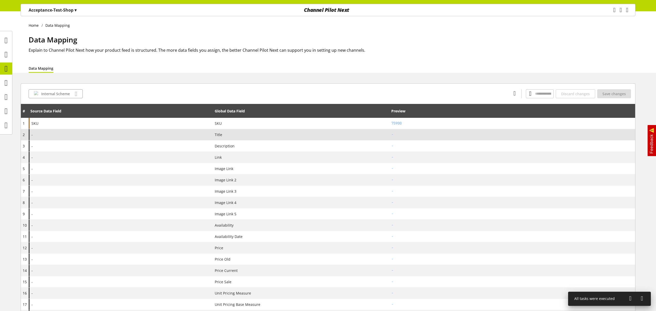
click at [97, 137] on div "-" at bounding box center [121, 134] width 184 height 11
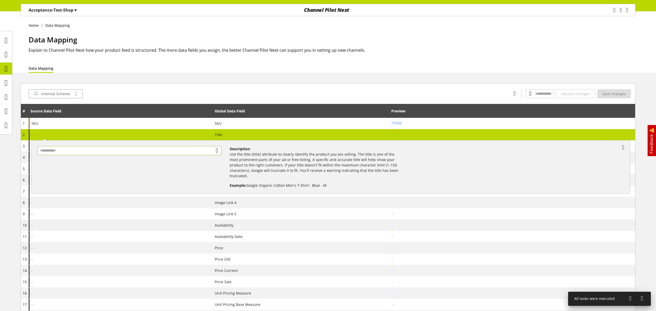
click at [91, 152] on input "text" at bounding box center [129, 150] width 184 height 9
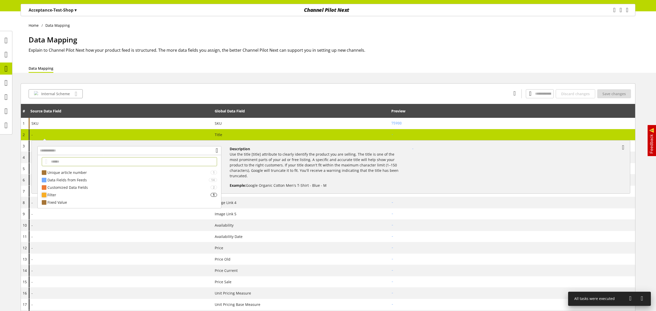
click at [98, 196] on div "Filter" at bounding box center [128, 194] width 163 height 5
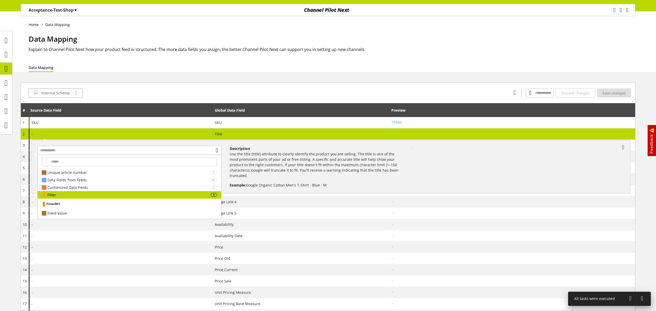
scroll to position [1, 0]
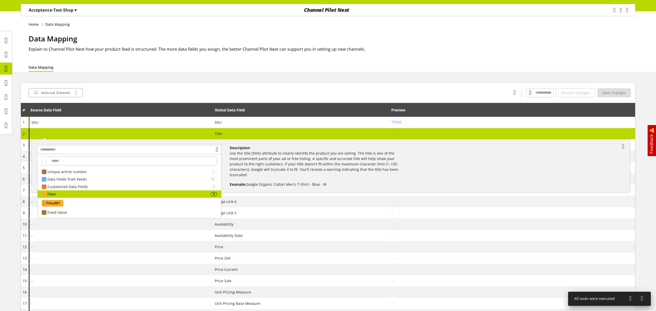
click at [60, 203] on span "Filter001" at bounding box center [53, 203] width 14 height 6
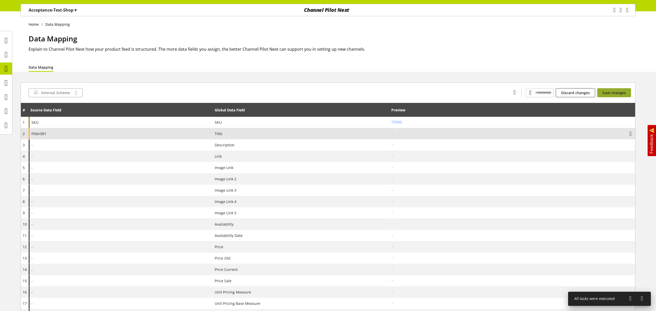
click at [618, 94] on span "Save changes" at bounding box center [613, 92] width 23 height 5
click at [5, 96] on icon at bounding box center [6, 97] width 3 height 10
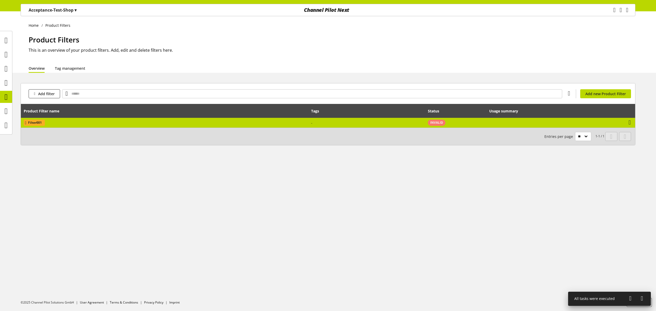
click at [209, 121] on td "Filter001" at bounding box center [164, 123] width 287 height 10
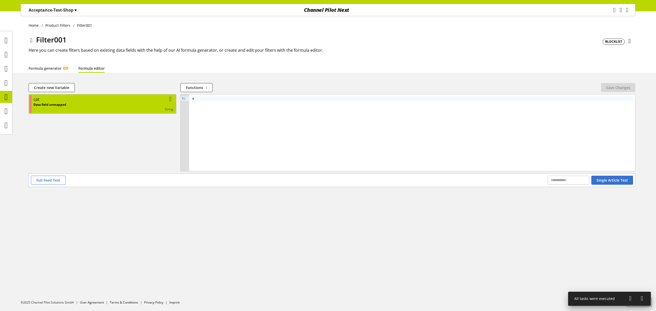
click at [147, 109] on div "string" at bounding box center [119, 109] width 107 height 5
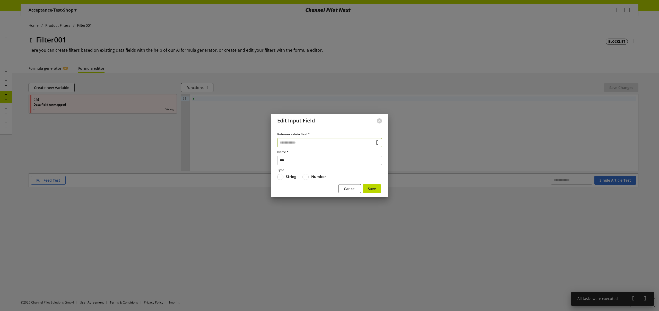
click at [289, 142] on input "text" at bounding box center [329, 142] width 105 height 9
click at [300, 174] on div "Data Fields from Feeds" at bounding box center [328, 172] width 82 height 5
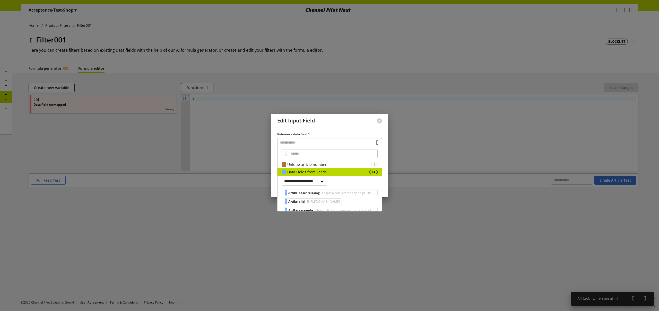
click at [313, 210] on span "Artikelkategorie" at bounding box center [301, 211] width 25 height 6
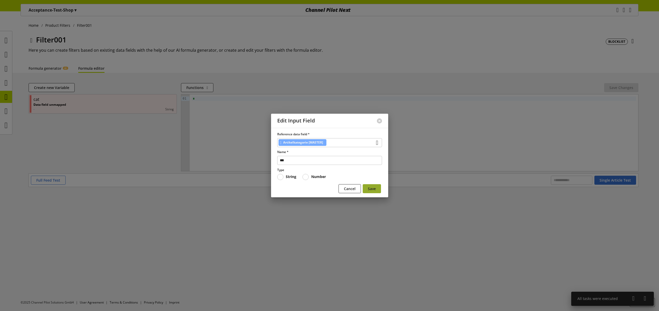
click at [369, 189] on span "Save" at bounding box center [372, 188] width 8 height 5
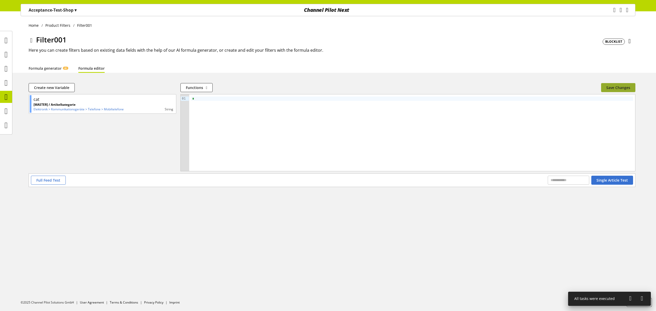
click at [623, 90] on span "Save Changes" at bounding box center [618, 87] width 24 height 5
click at [5, 97] on icon at bounding box center [6, 97] width 3 height 10
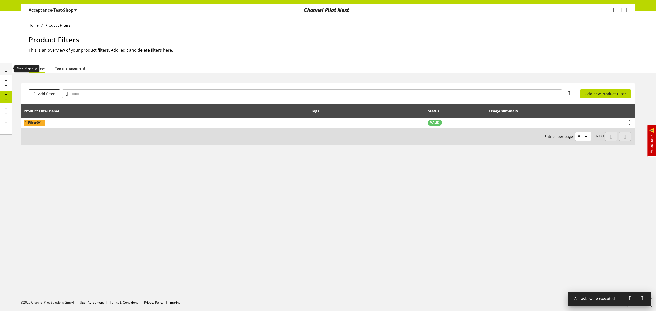
click at [6, 67] on icon at bounding box center [6, 69] width 3 height 10
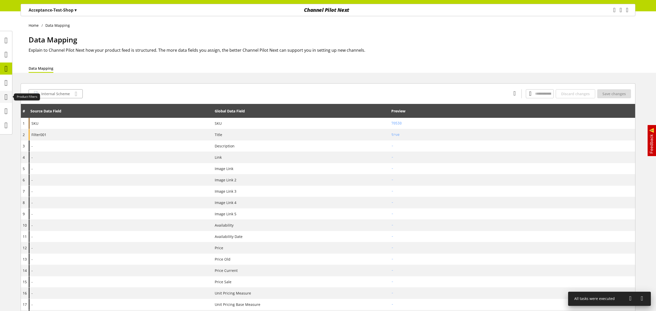
click at [5, 95] on icon at bounding box center [6, 97] width 3 height 10
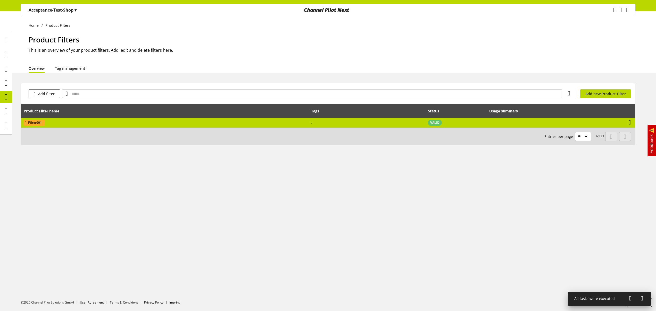
click at [160, 124] on td "Filter001" at bounding box center [164, 123] width 287 height 10
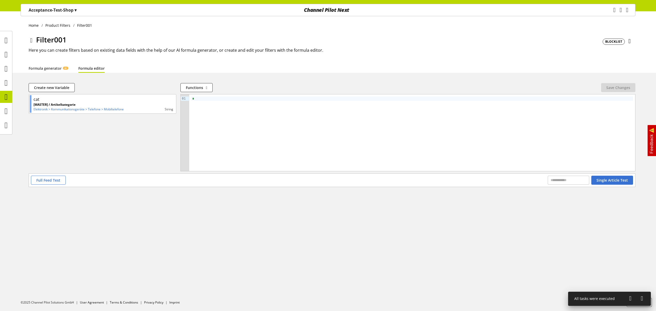
click at [32, 39] on icon at bounding box center [31, 40] width 2 height 9
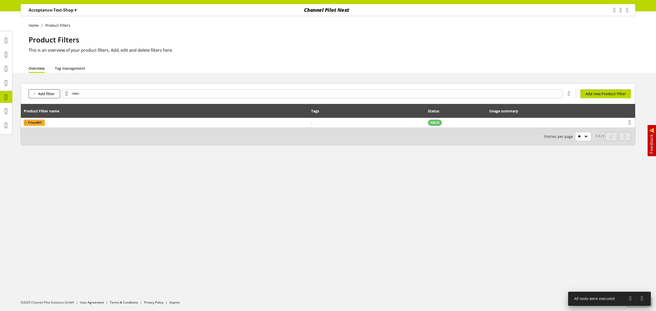
click at [386, 192] on div "Home Product Filters Product Filters This is an overview of your product filter…" at bounding box center [328, 161] width 656 height 300
click at [5, 66] on icon at bounding box center [6, 69] width 3 height 10
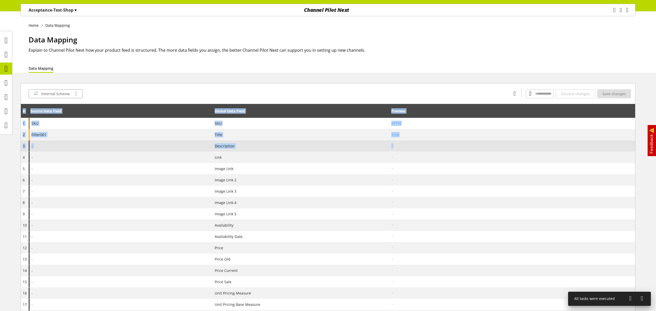
drag, startPoint x: 656, startPoint y: 149, endPoint x: 569, endPoint y: 142, distance: 87.4
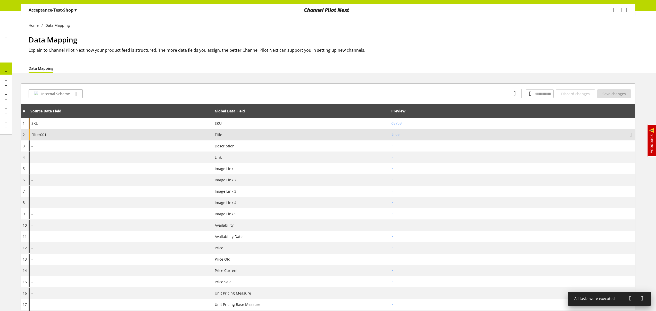
click at [286, 130] on td "Title" at bounding box center [301, 134] width 176 height 11
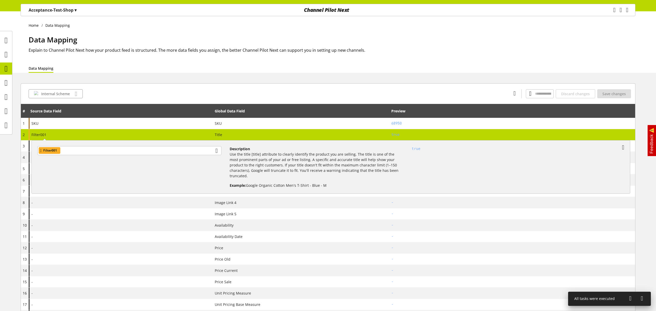
click at [301, 101] on div "Internal Scheme Discard changes Save changes" at bounding box center [328, 93] width 614 height 21
click at [623, 147] on icon at bounding box center [623, 147] width 2 height 9
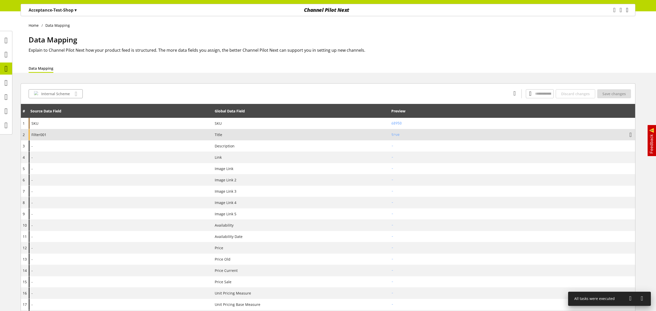
click at [627, 8] on icon "main navigation" at bounding box center [627, 9] width 2 height 9
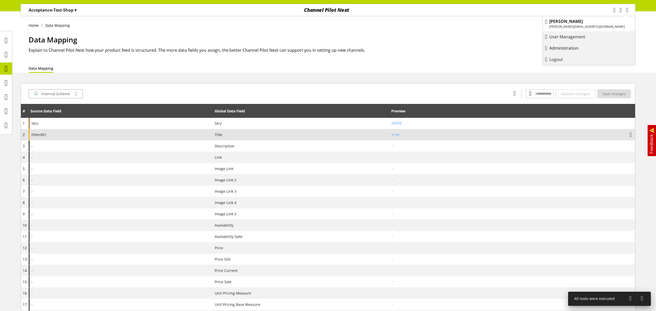
click at [588, 45] on p "Administration" at bounding box center [568, 48] width 39 height 6
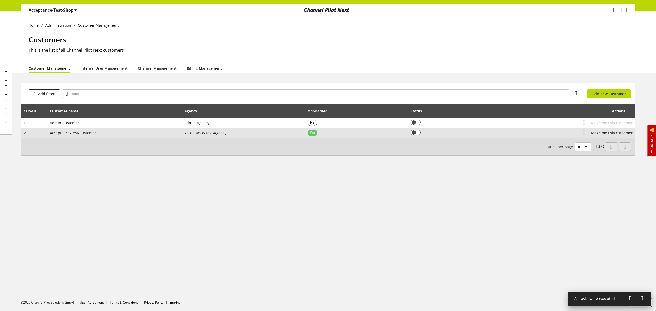
click at [260, 136] on td "Acceptance-Test-Agency" at bounding box center [242, 133] width 123 height 10
click at [214, 133] on span "Acceptance-Test-Agency" at bounding box center [205, 133] width 42 height 5
drag, startPoint x: 189, startPoint y: 133, endPoint x: 226, endPoint y: 133, distance: 37.6
click at [226, 133] on td "Acceptance-Test-Agency" at bounding box center [242, 133] width 123 height 10
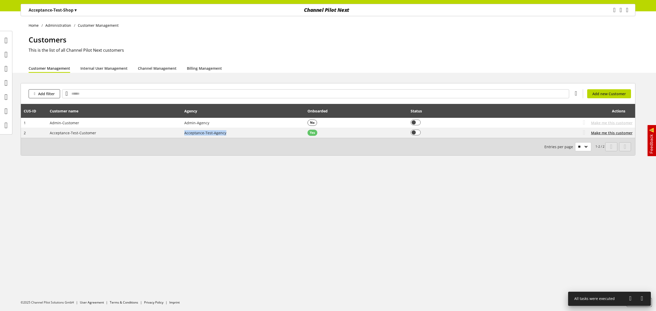
copy span "Acceptance-Test-Agency"
click at [215, 41] on h1 "Customers" at bounding box center [332, 39] width 606 height 11
click at [604, 95] on span "Add new Customer" at bounding box center [608, 93] width 33 height 5
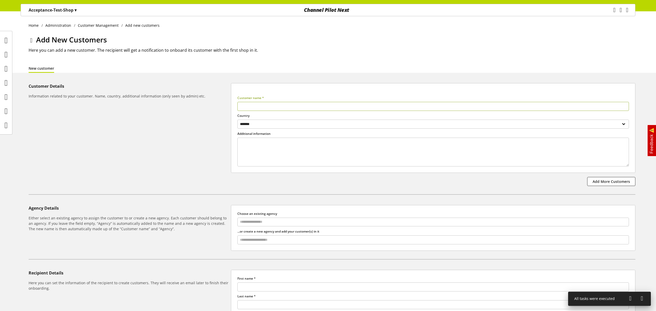
click at [31, 40] on icon at bounding box center [31, 40] width 2 height 9
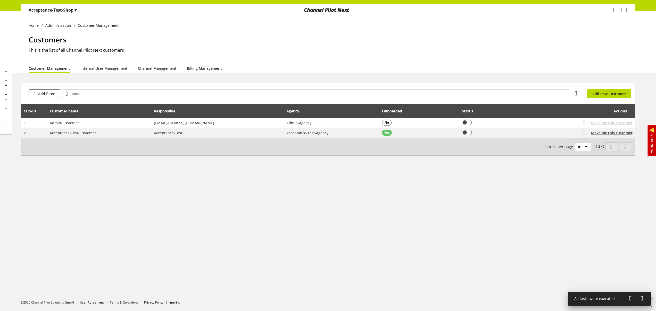
click at [170, 52] on h2 "This is the list of all Channel Pilot Next customers" at bounding box center [332, 50] width 606 height 6
click at [205, 211] on div "Home Administration Customer Management Customers This is the list of all Chann…" at bounding box center [328, 161] width 656 height 300
click at [613, 95] on span "Add new Customer" at bounding box center [608, 93] width 33 height 5
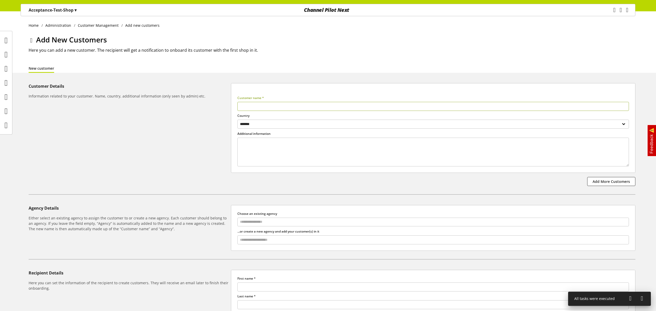
click at [31, 40] on icon at bounding box center [31, 40] width 2 height 9
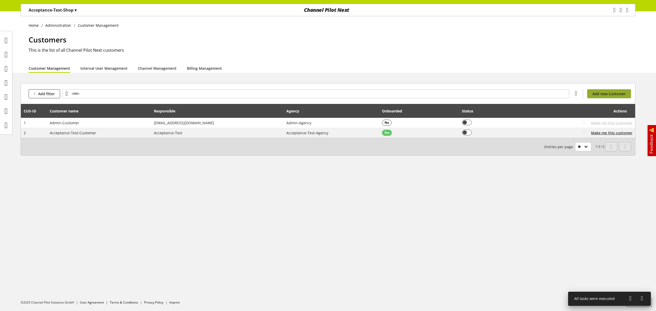
click at [598, 95] on span "Add new Customer" at bounding box center [608, 93] width 33 height 5
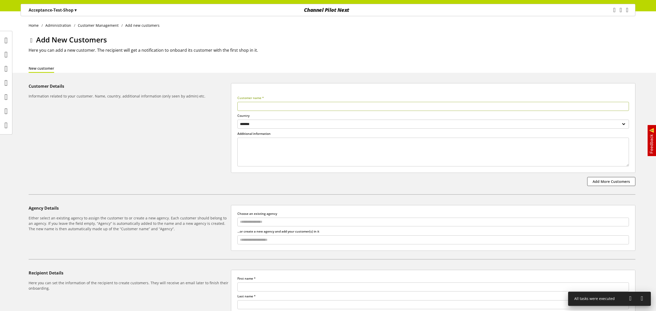
click at [32, 39] on icon at bounding box center [31, 40] width 2 height 9
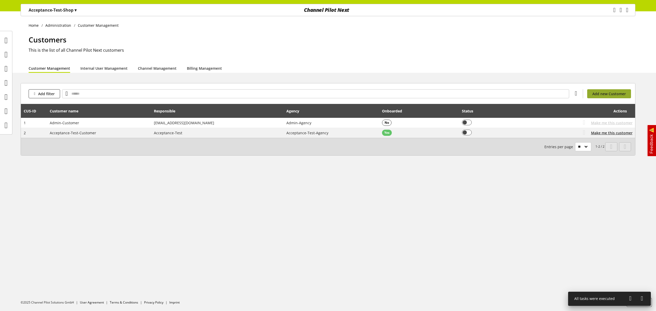
click at [607, 94] on span "Add new Customer" at bounding box center [608, 93] width 33 height 5
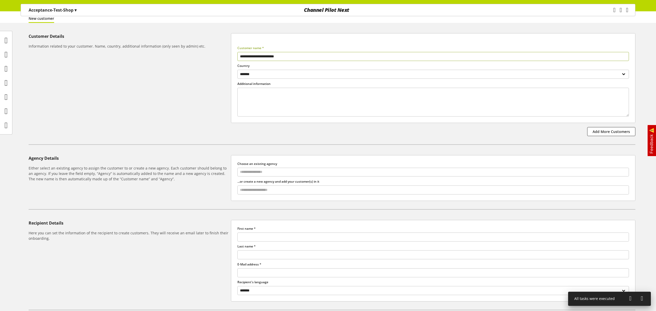
scroll to position [50, 0]
type input "**********"
click at [286, 174] on input "text" at bounding box center [433, 171] width 391 height 7
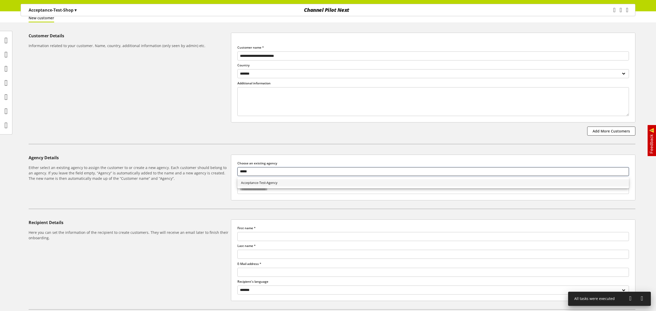
type input "*****"
click at [285, 185] on link "Acceptance-Test-Agency" at bounding box center [432, 183] width 391 height 7
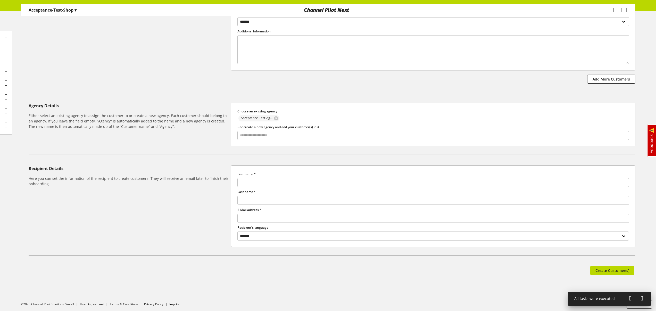
scroll to position [105, 0]
click at [279, 183] on input "text" at bounding box center [432, 180] width 391 height 9
type input "**********"
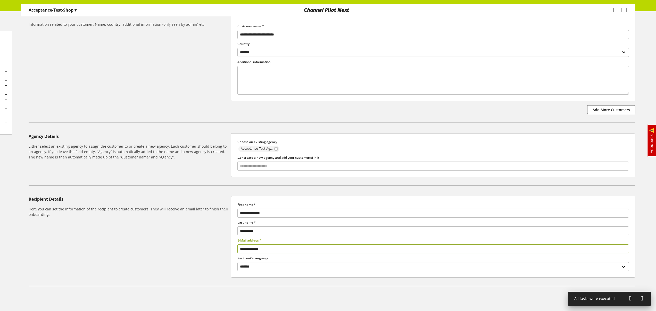
scroll to position [0, 0]
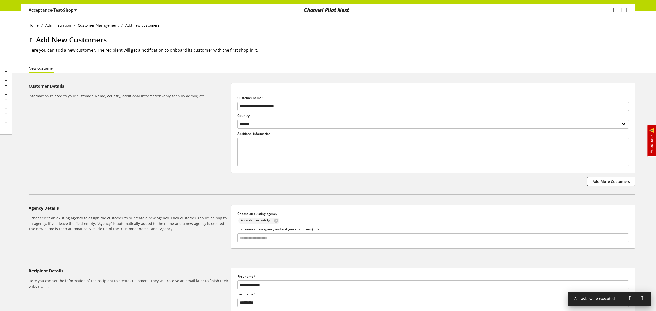
type input "**********"
click at [31, 41] on icon at bounding box center [31, 40] width 2 height 9
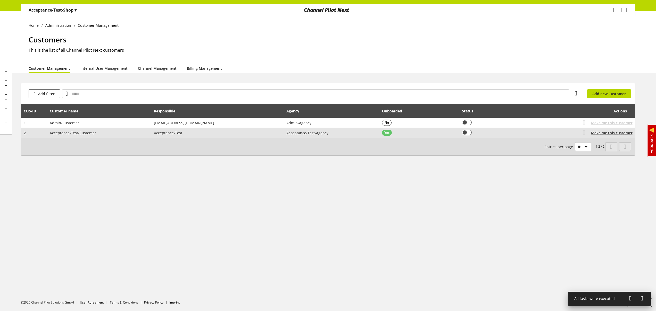
click at [165, 133] on span "Acceptance-Test" at bounding box center [168, 133] width 28 height 5
click at [182, 133] on span "Acceptance-Test" at bounding box center [168, 133] width 28 height 5
click at [479, 133] on td "You don't have permission to edit this customer" at bounding box center [490, 133] width 62 height 10
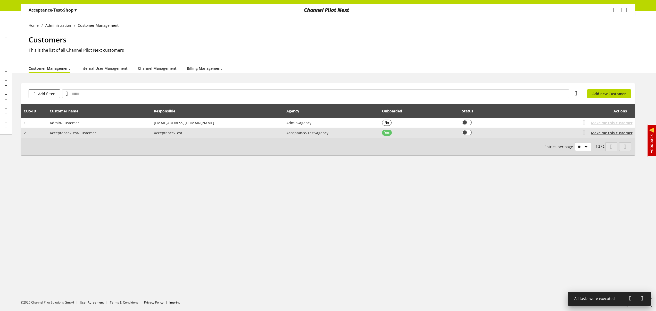
click at [480, 133] on td "You don't have permission to edit this customer" at bounding box center [490, 133] width 62 height 10
click at [524, 133] on div "Coming soon: Go to customer Customer is not onboarded Make me this customer" at bounding box center [578, 133] width 108 height 6
click at [283, 136] on td "Acceptance-Test-Agency" at bounding box center [331, 133] width 96 height 10
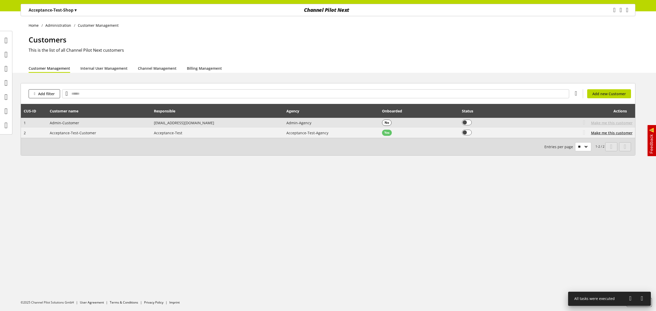
click at [138, 127] on td "Admin-Customer" at bounding box center [99, 123] width 104 height 10
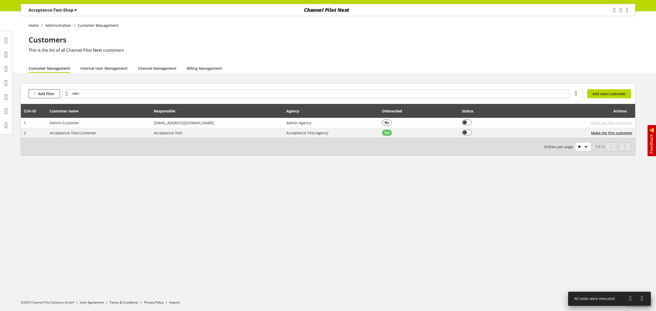
click at [577, 93] on icon at bounding box center [575, 93] width 2 height 9
click at [555, 61] on div "Customers This is the list of all Channel Pilot Next customers" at bounding box center [332, 48] width 606 height 29
click at [8, 44] on icon at bounding box center [6, 40] width 3 height 10
